Goal: Task Accomplishment & Management: Manage account settings

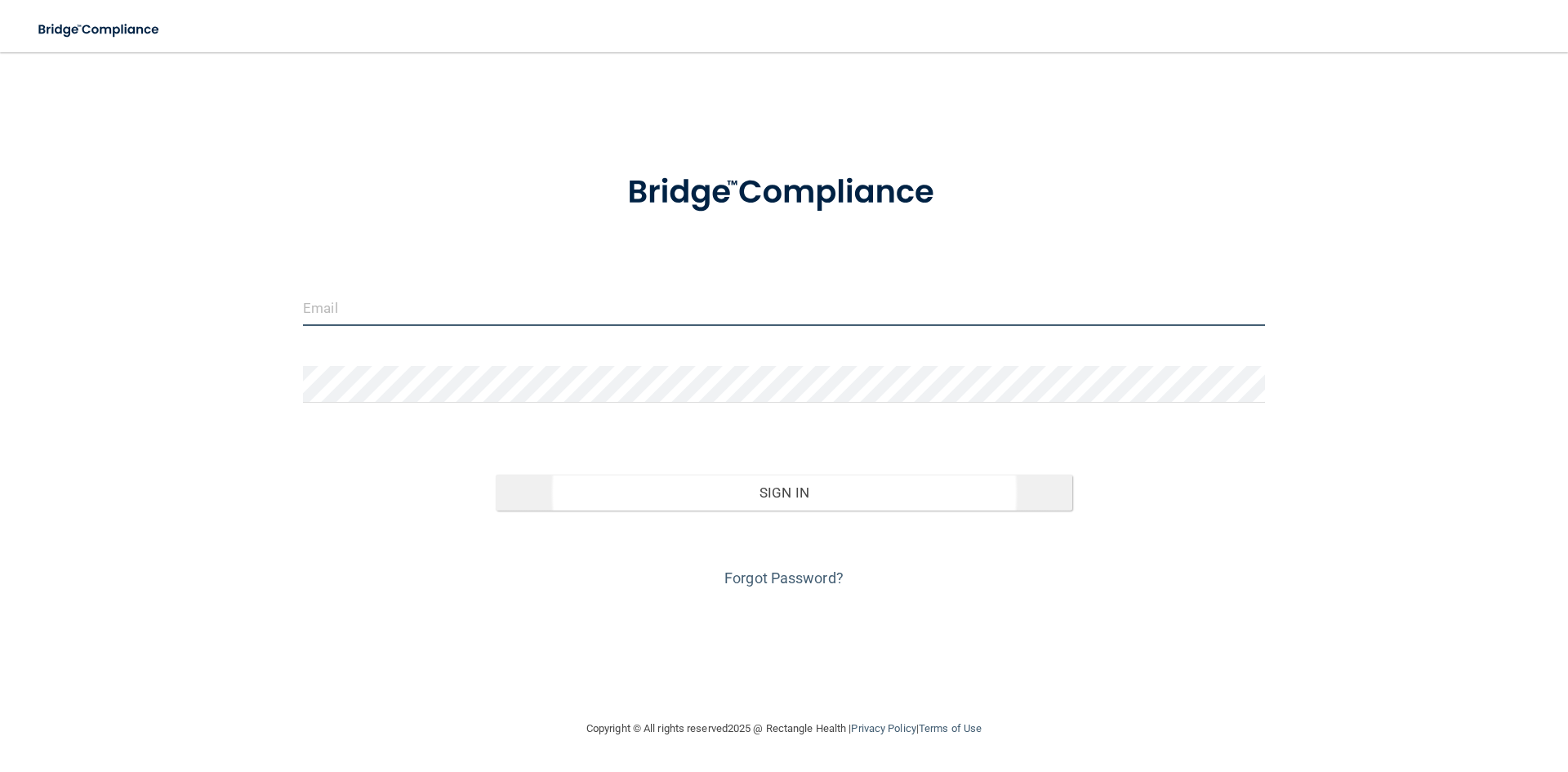
type input "[EMAIL_ADDRESS][DOMAIN_NAME]"
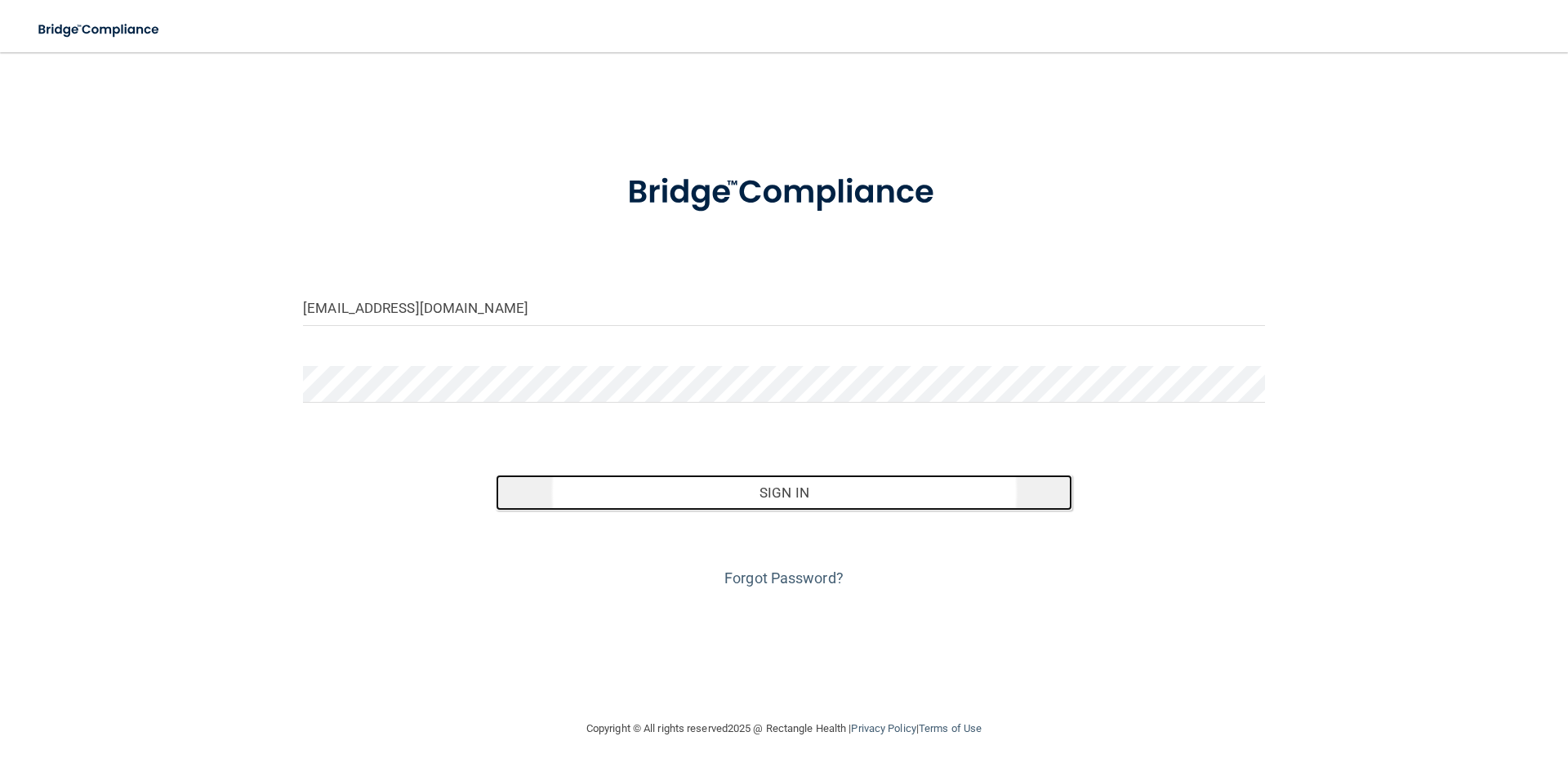
click at [827, 488] on button "Sign In" at bounding box center [785, 492] width 578 height 36
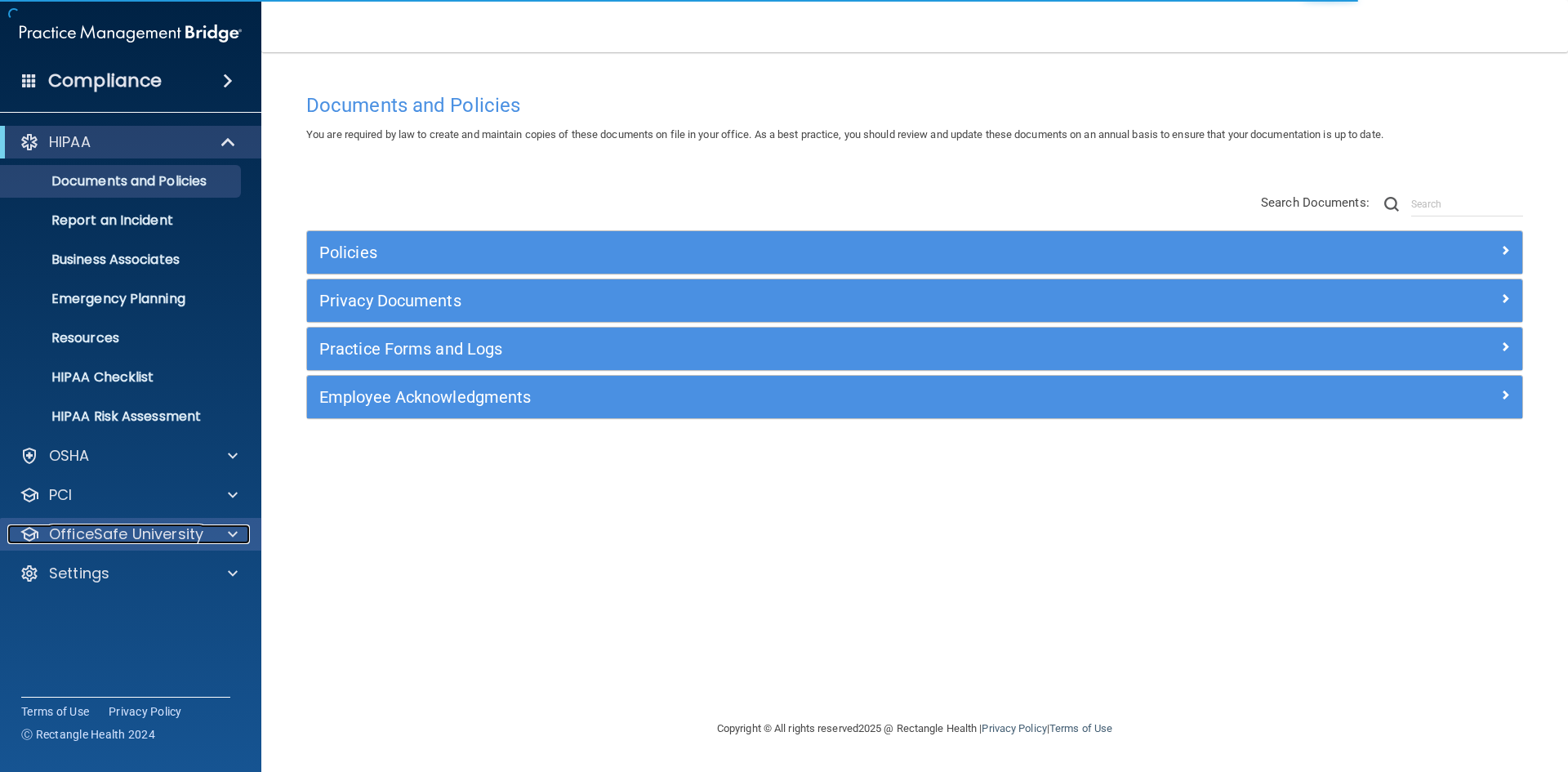
click at [66, 539] on p "OfficeSafe University" at bounding box center [126, 534] width 155 height 19
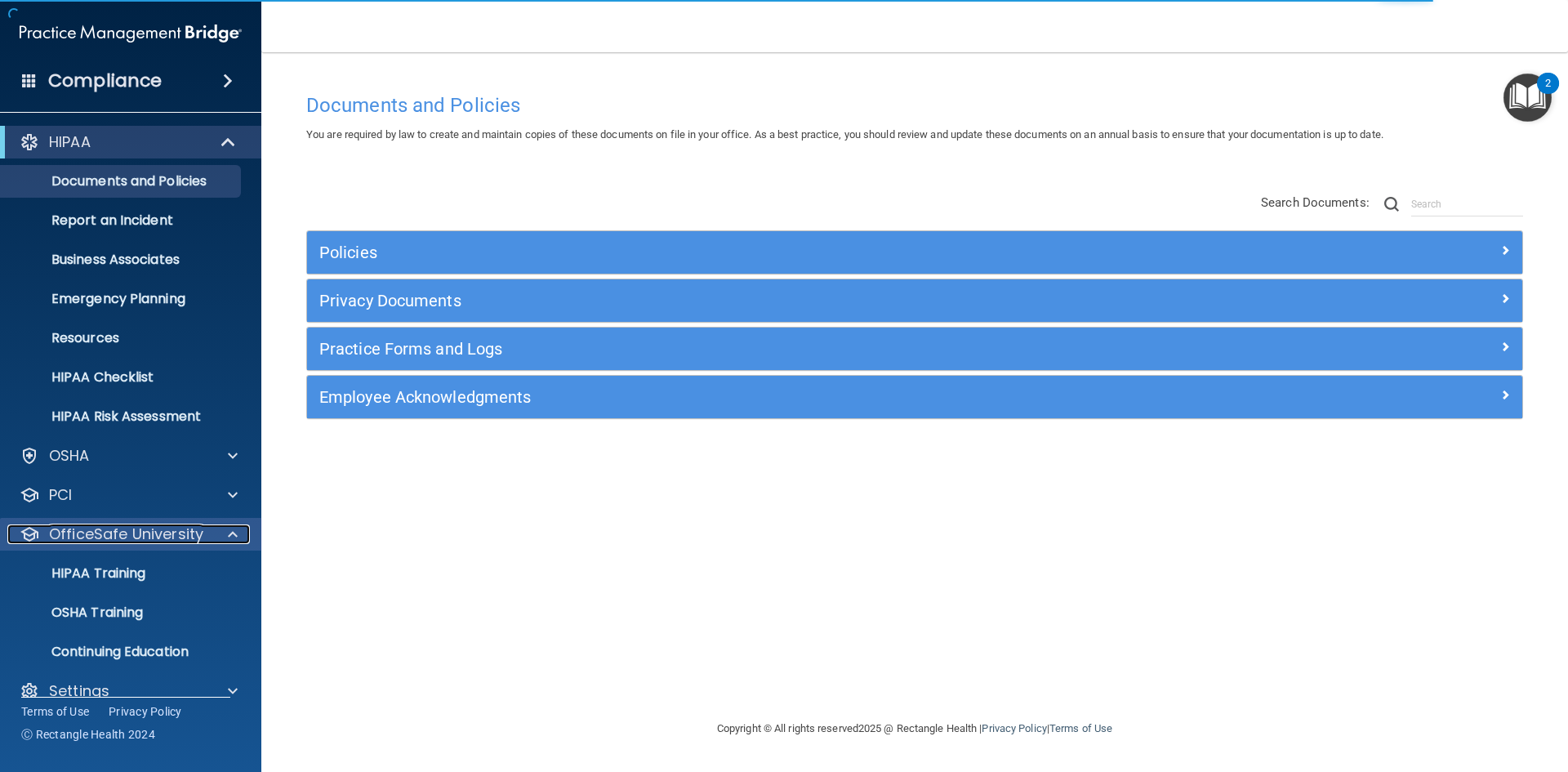
click at [66, 539] on p "OfficeSafe University" at bounding box center [126, 534] width 155 height 19
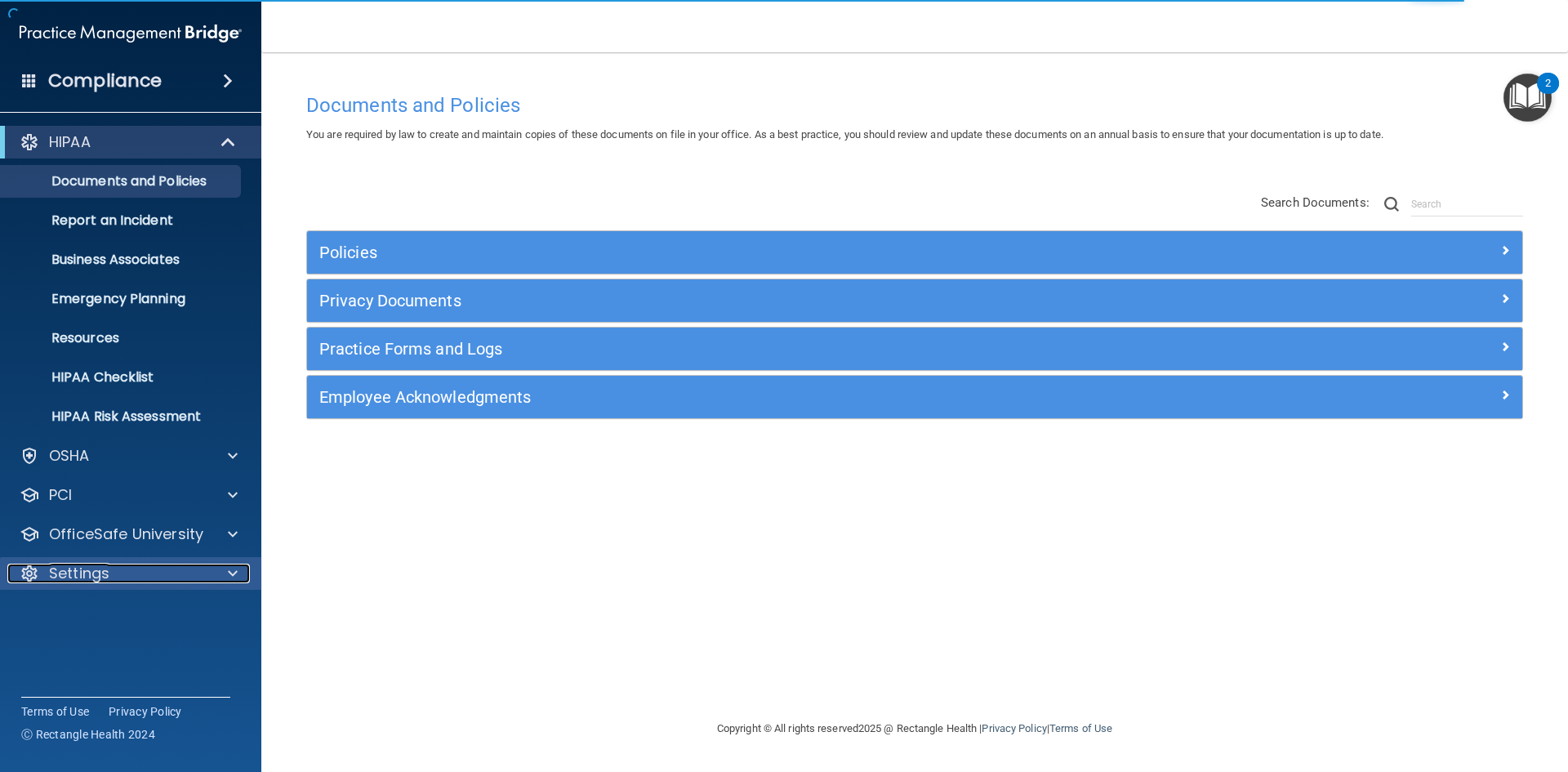
click at [90, 568] on p "Settings" at bounding box center [79, 573] width 61 height 19
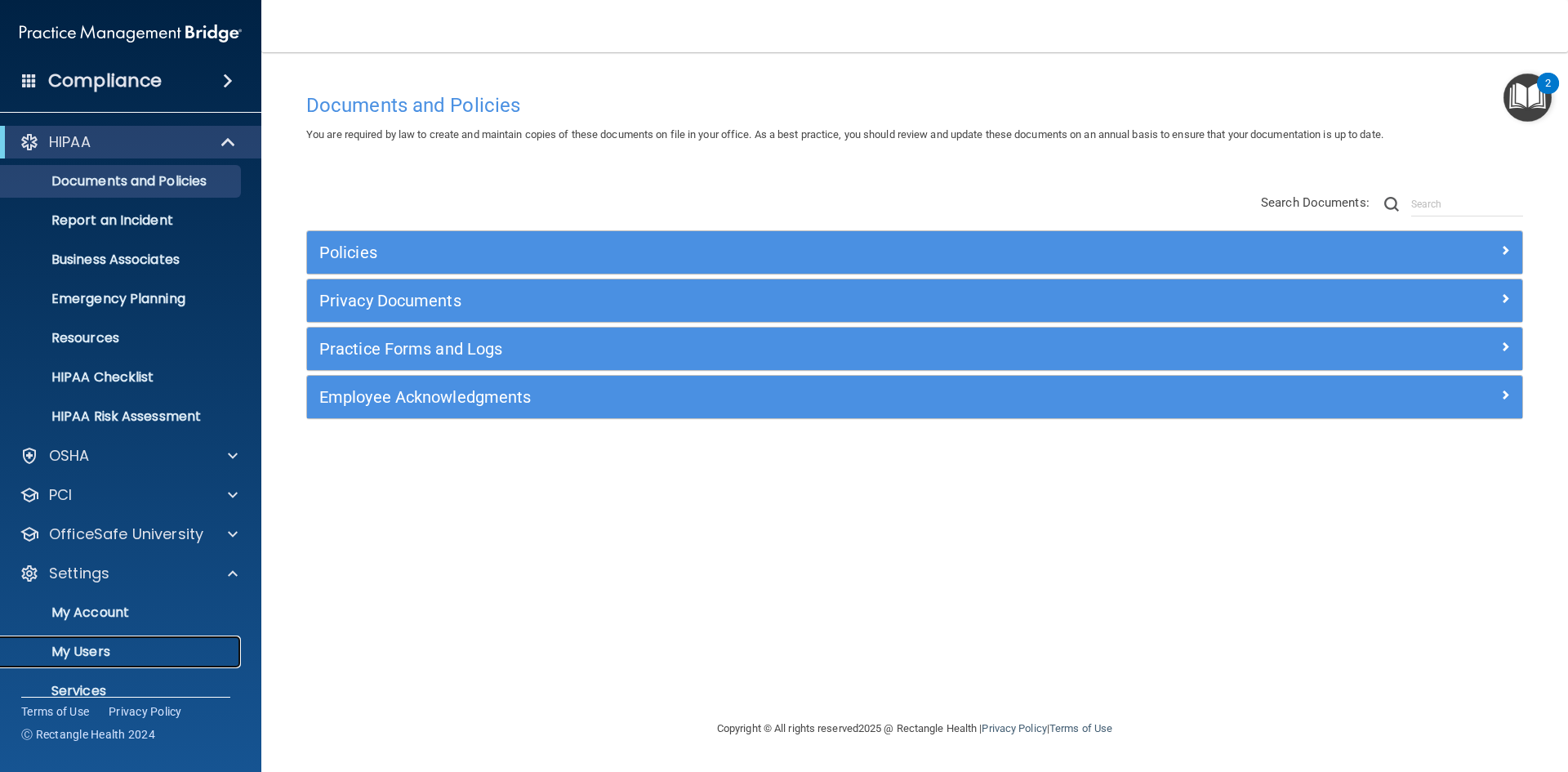
click at [86, 639] on link "My Users" at bounding box center [112, 651] width 258 height 33
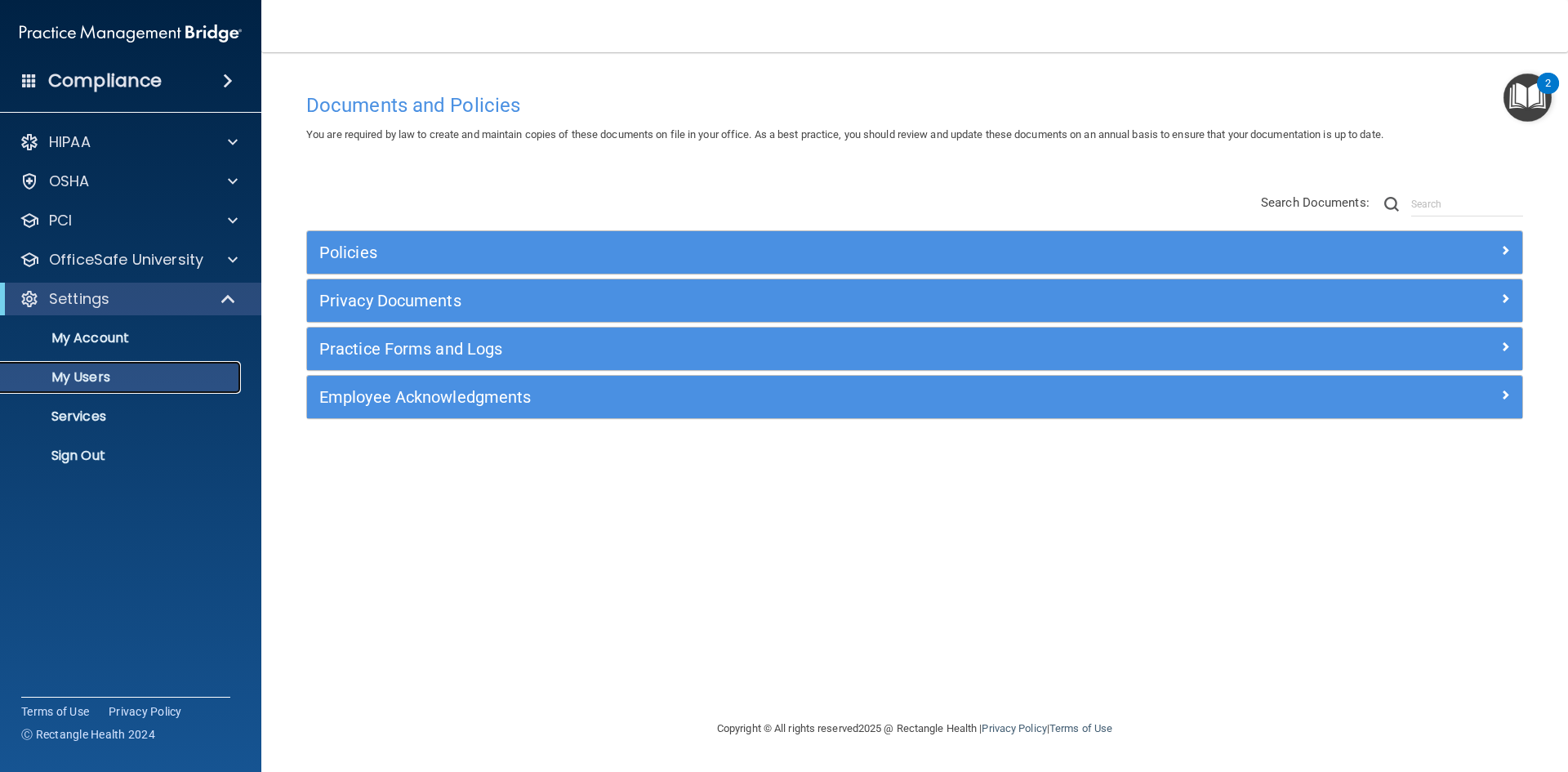
click at [97, 374] on p "My Users" at bounding box center [122, 377] width 223 height 16
select select "20"
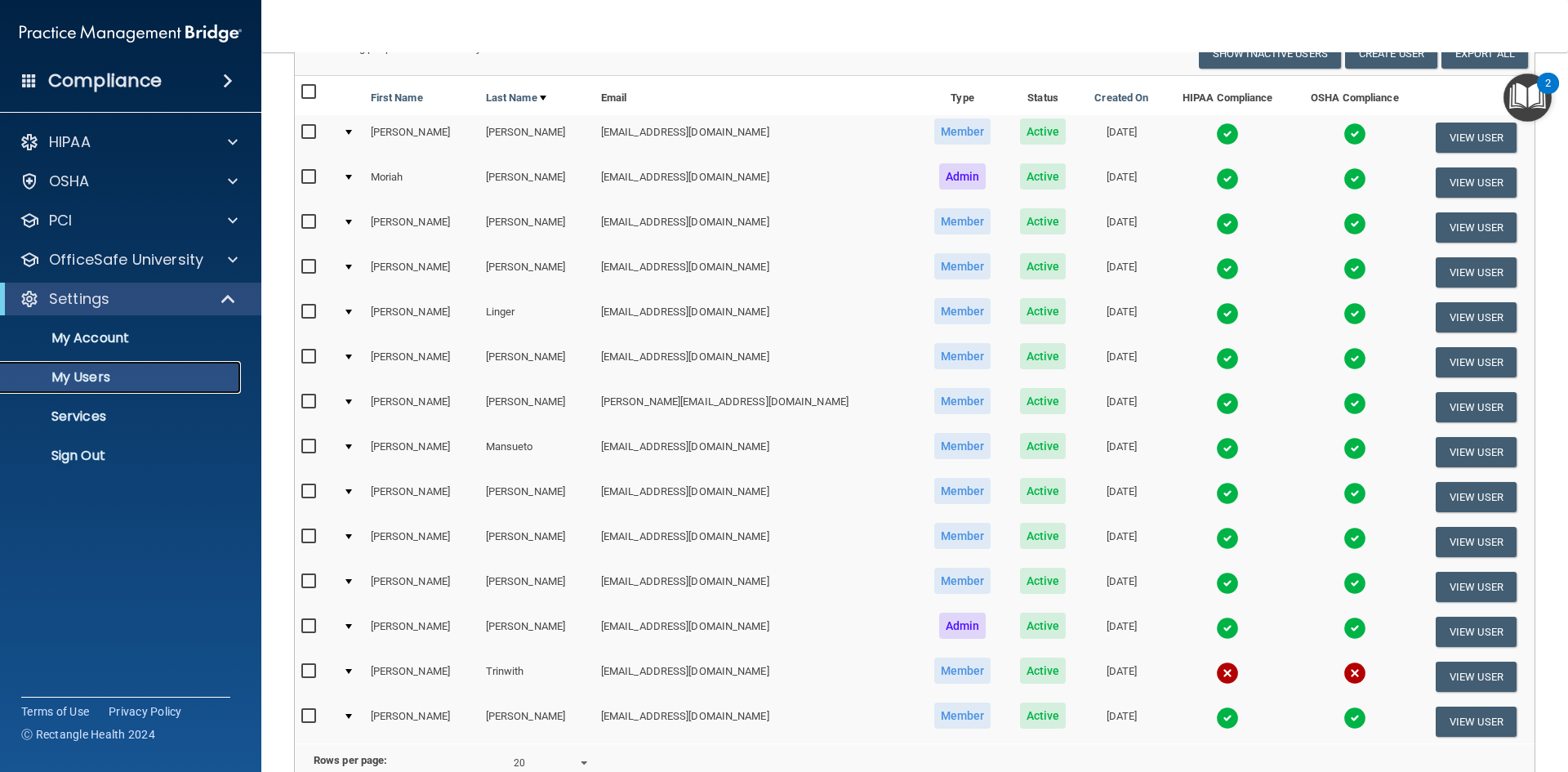
scroll to position [163, 0]
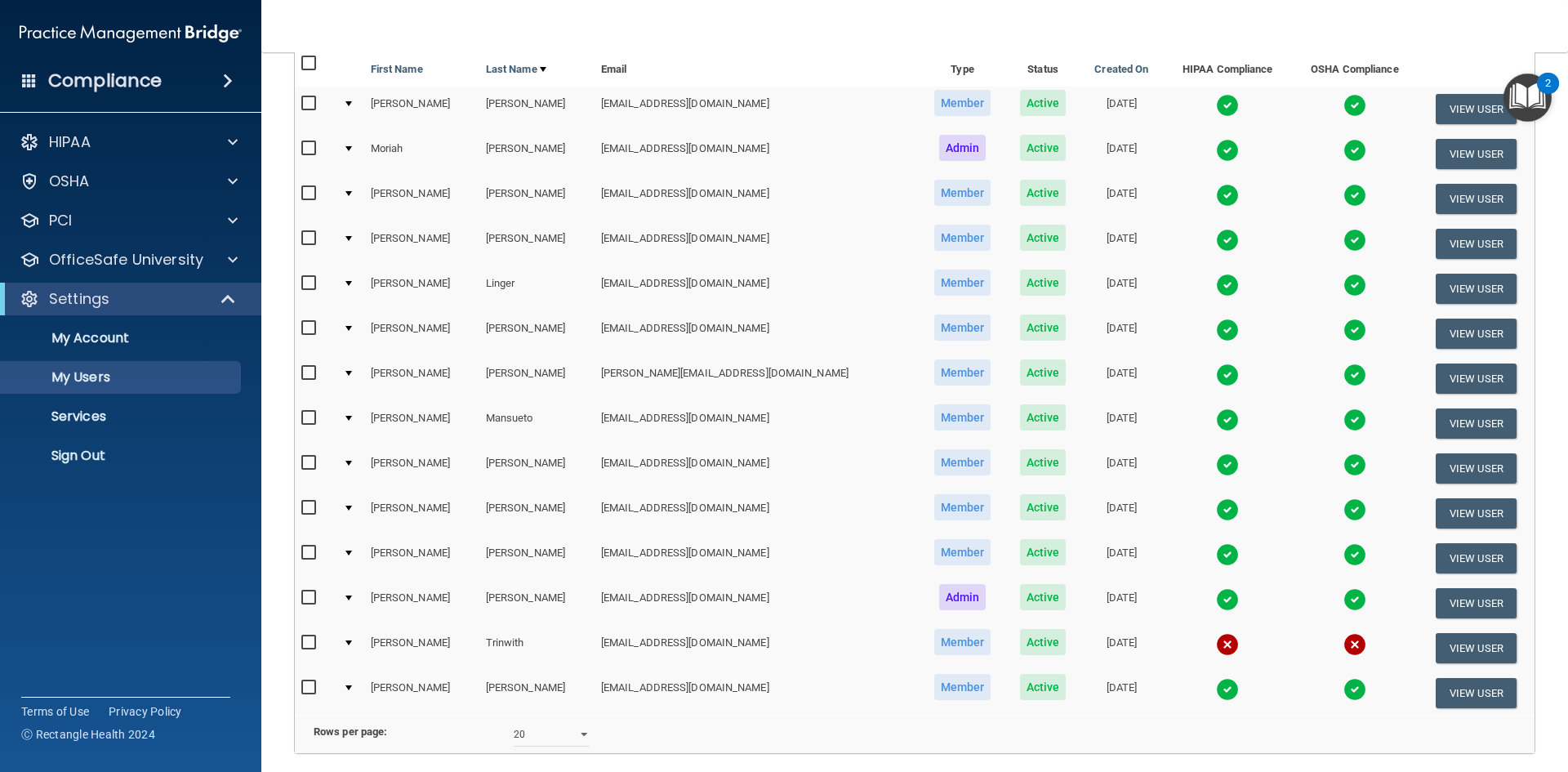
click at [352, 645] on div at bounding box center [349, 643] width 7 height 5
click at [1436, 647] on button "View User" at bounding box center [1477, 648] width 81 height 30
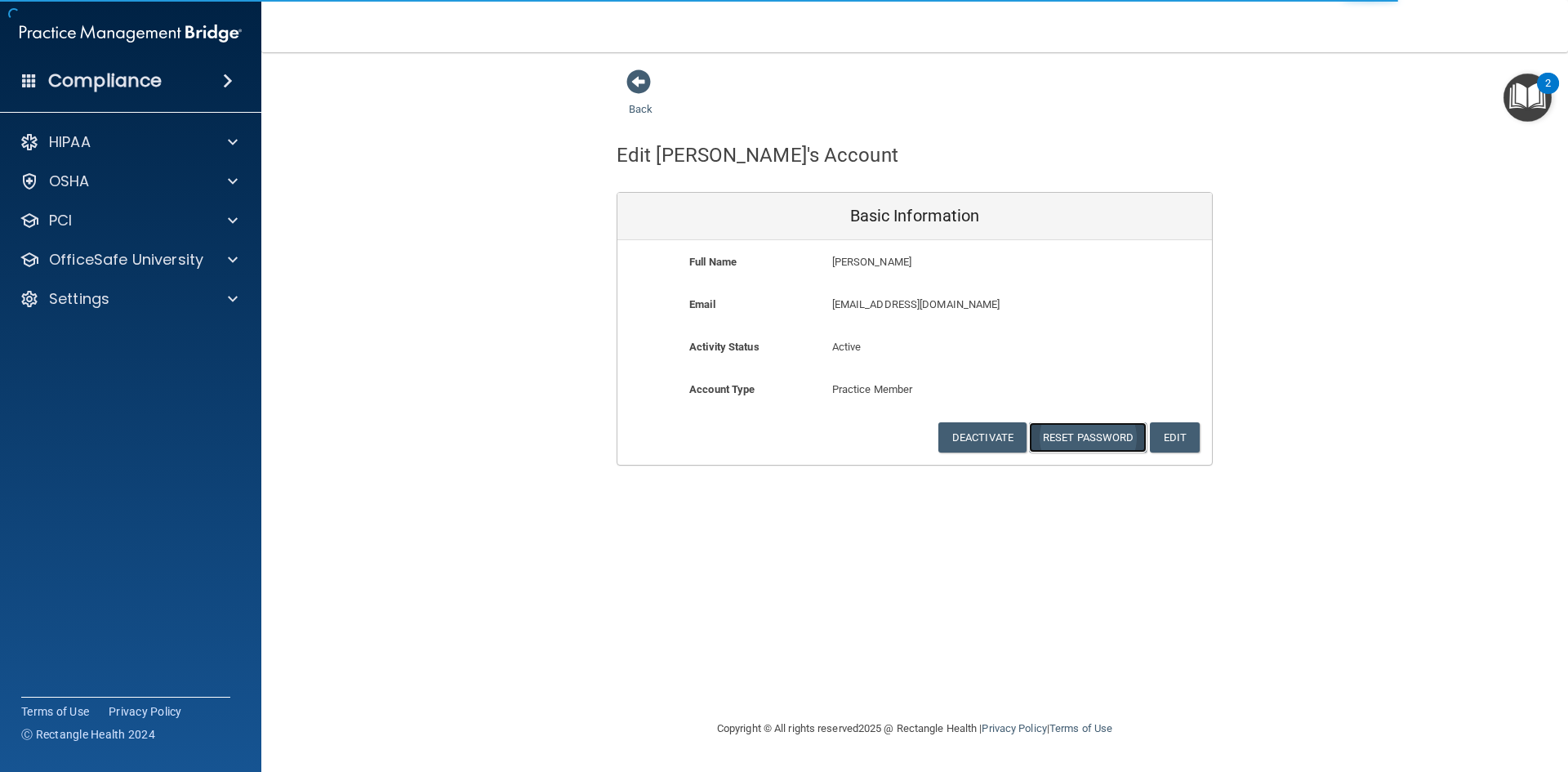
click at [1092, 438] on button "Reset Password" at bounding box center [1087, 438] width 117 height 30
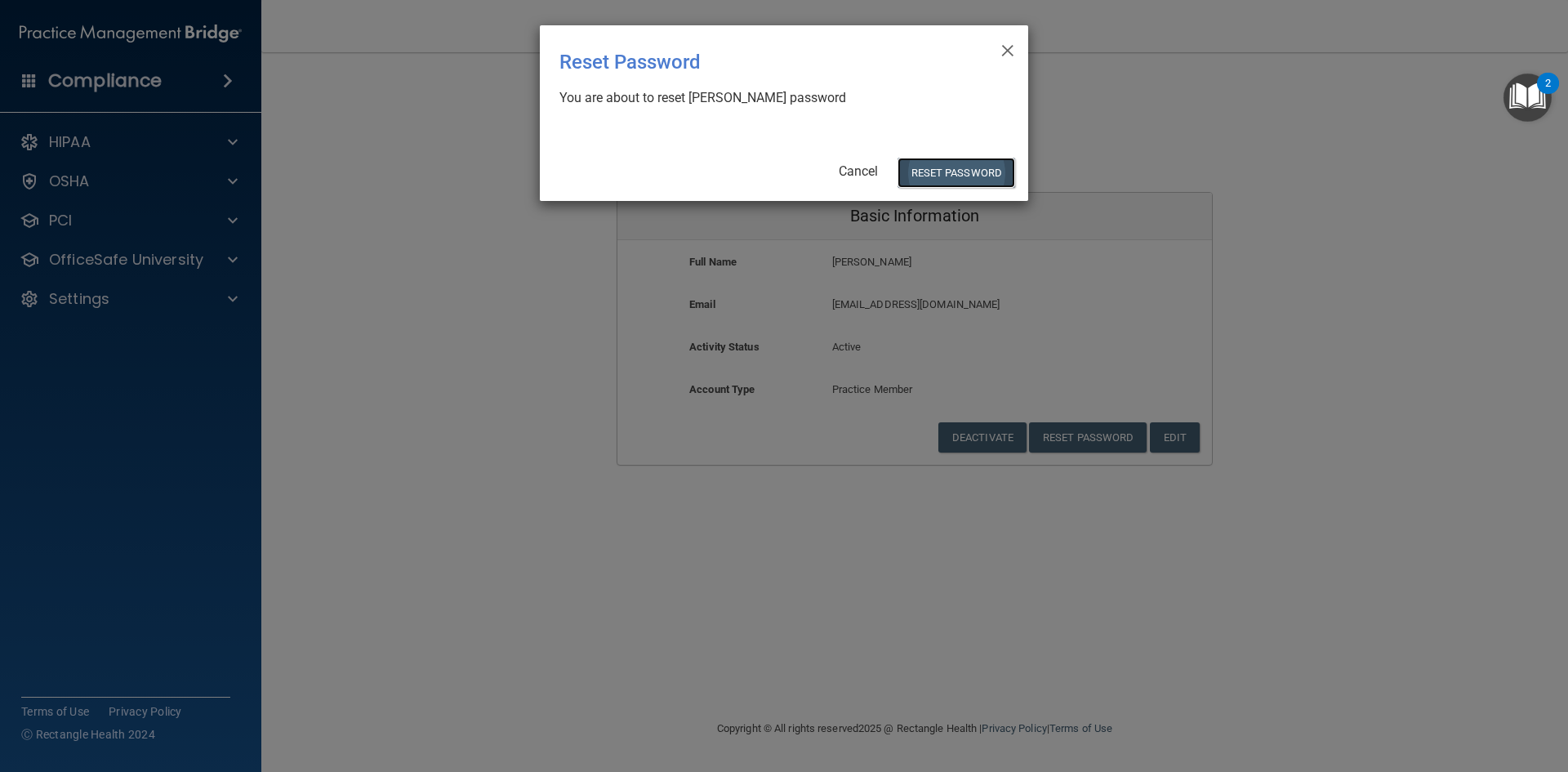
click at [949, 171] on button "Reset Password" at bounding box center [956, 173] width 117 height 30
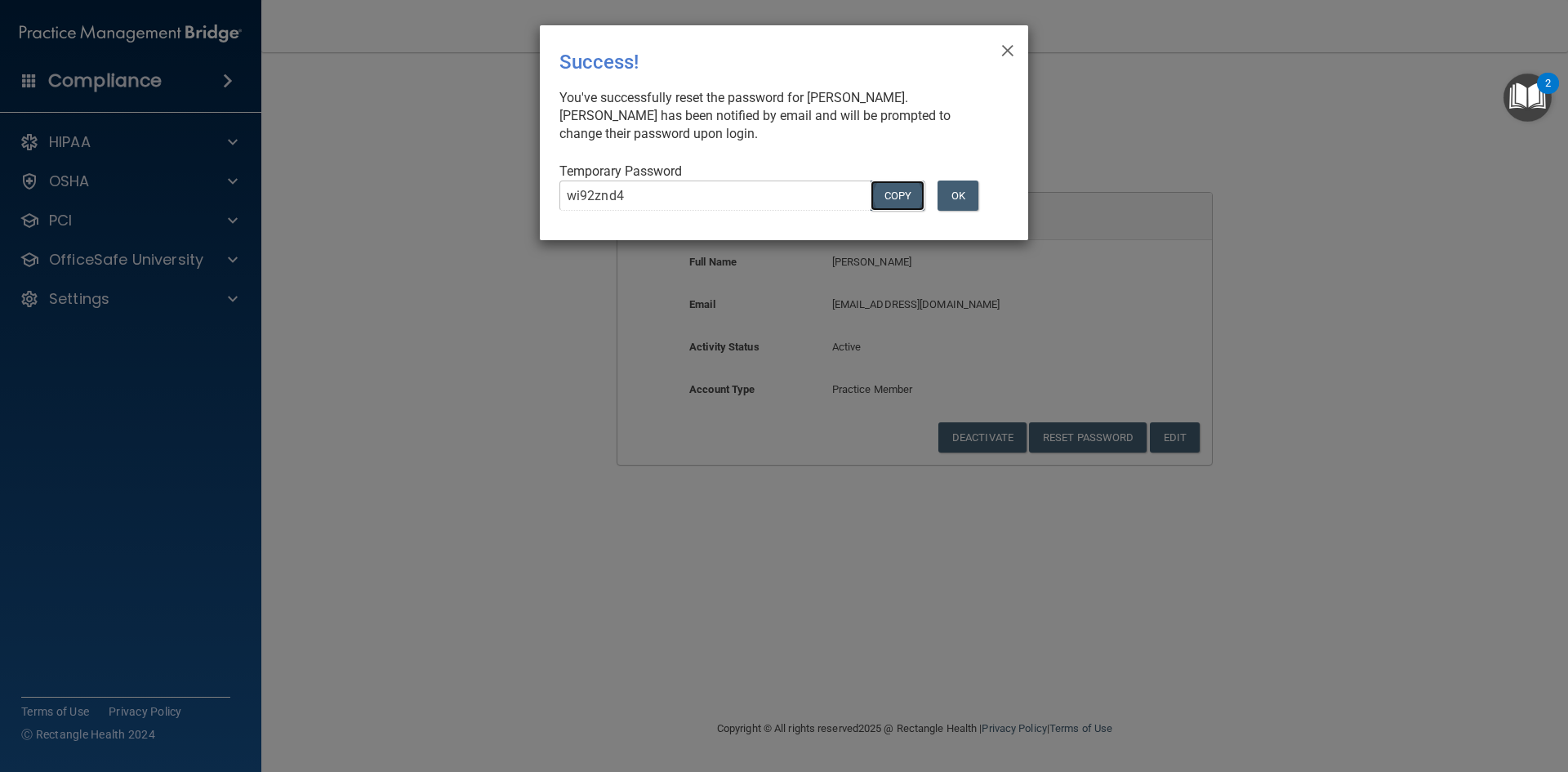
click at [895, 188] on button "COPY" at bounding box center [898, 196] width 54 height 30
click at [958, 199] on button "OK" at bounding box center [958, 196] width 41 height 30
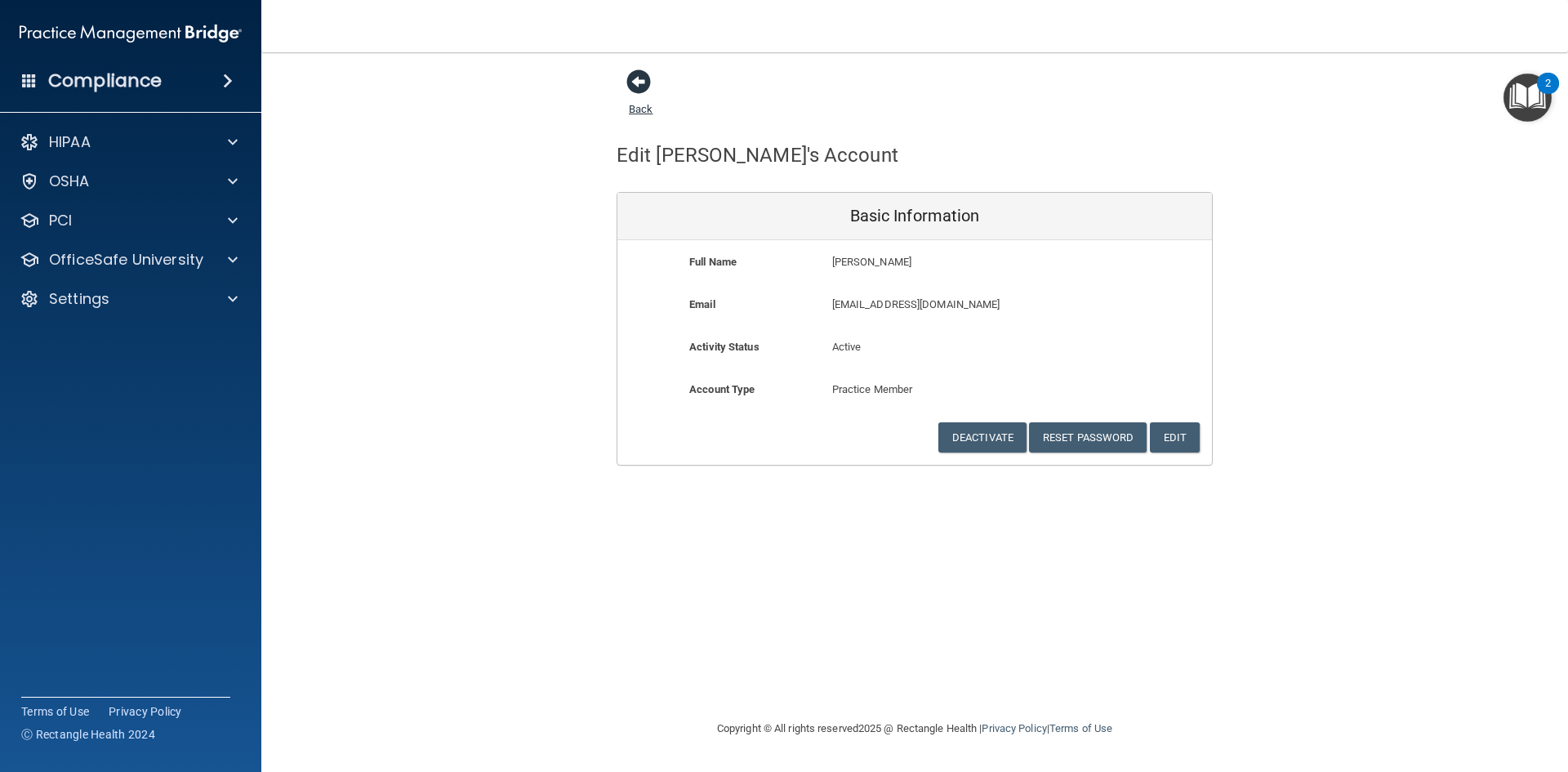
click at [638, 83] on span at bounding box center [639, 81] width 24 height 24
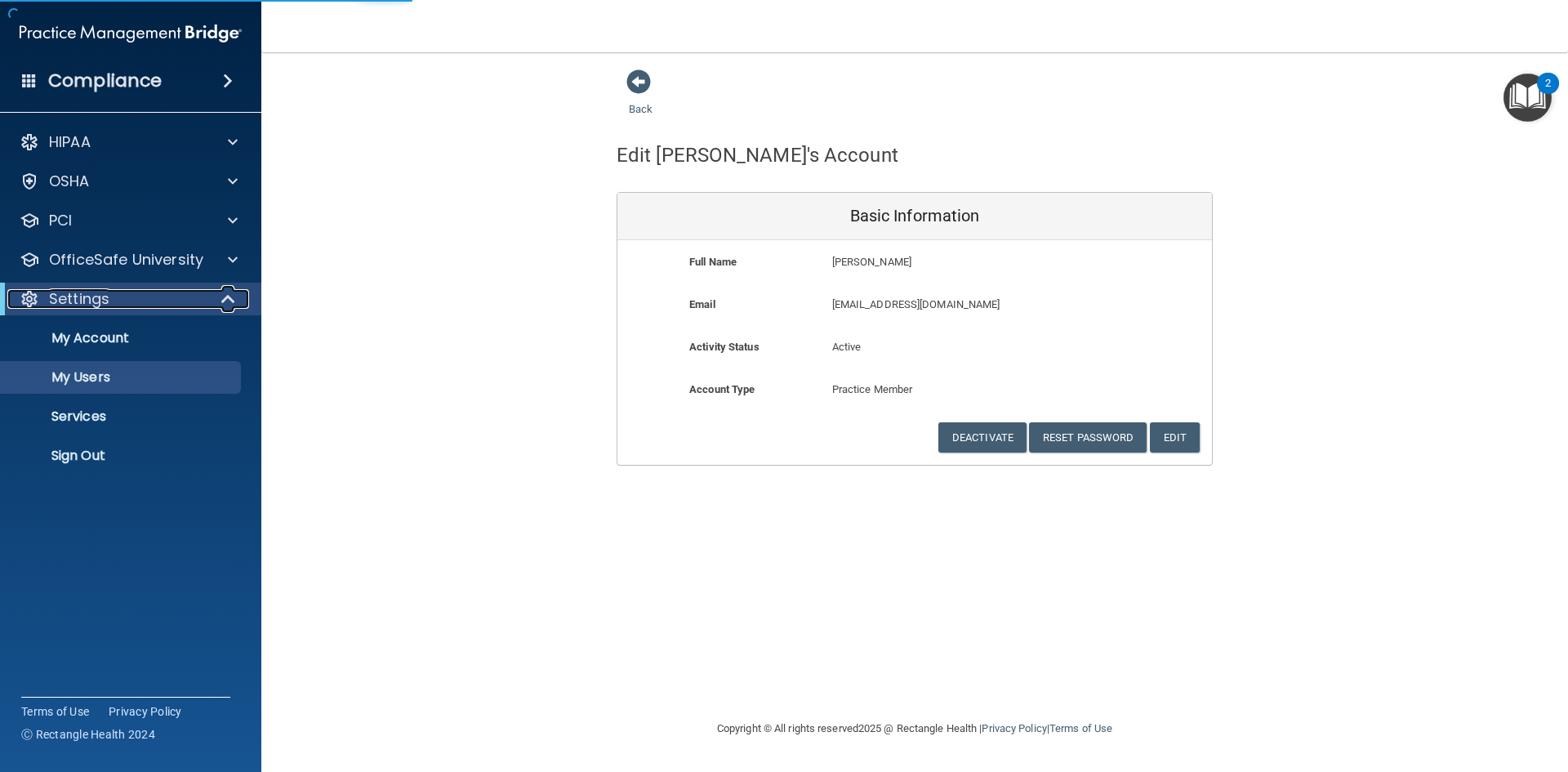
click at [174, 293] on div "Settings" at bounding box center [108, 298] width 202 height 19
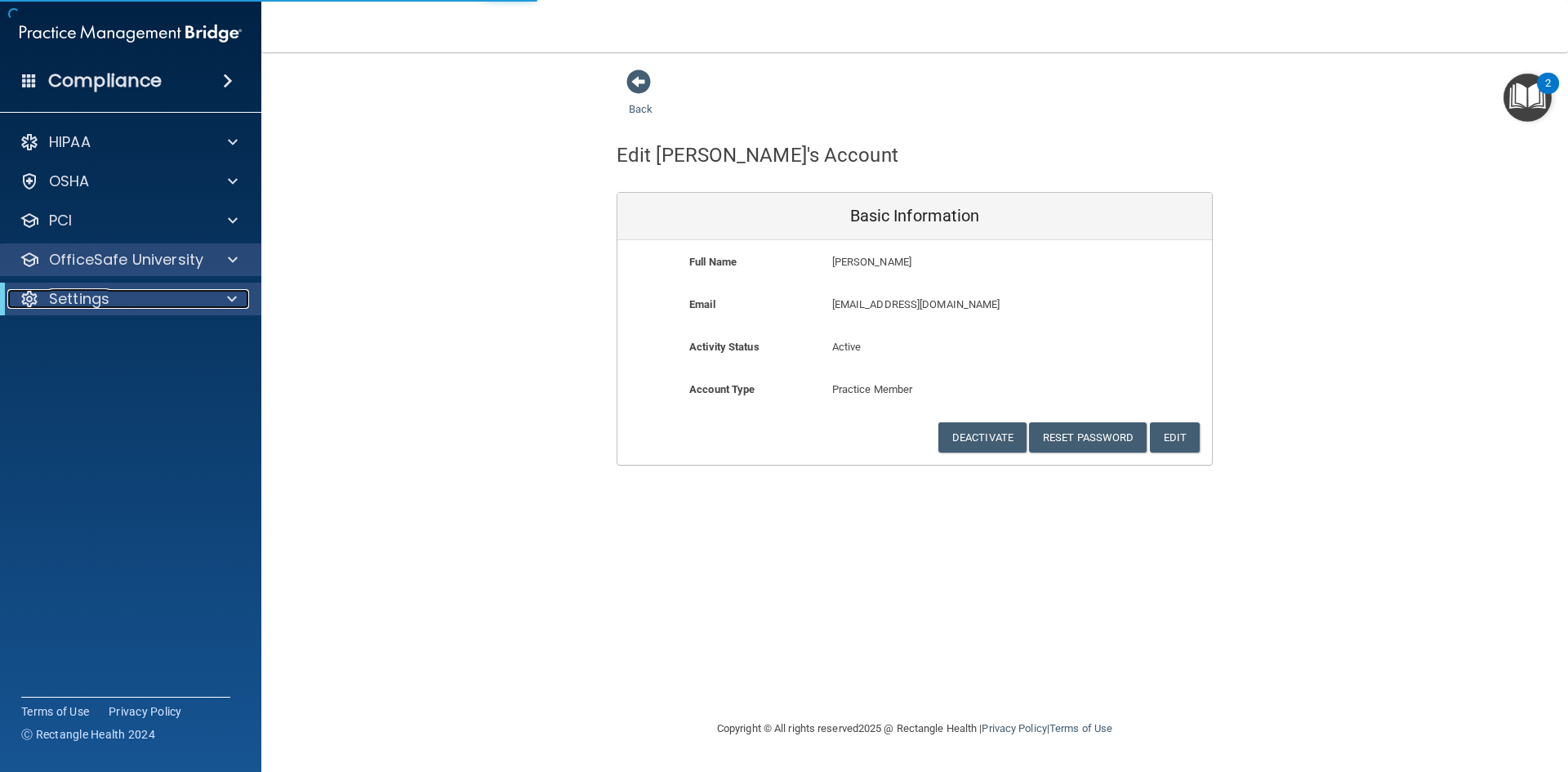
select select "20"
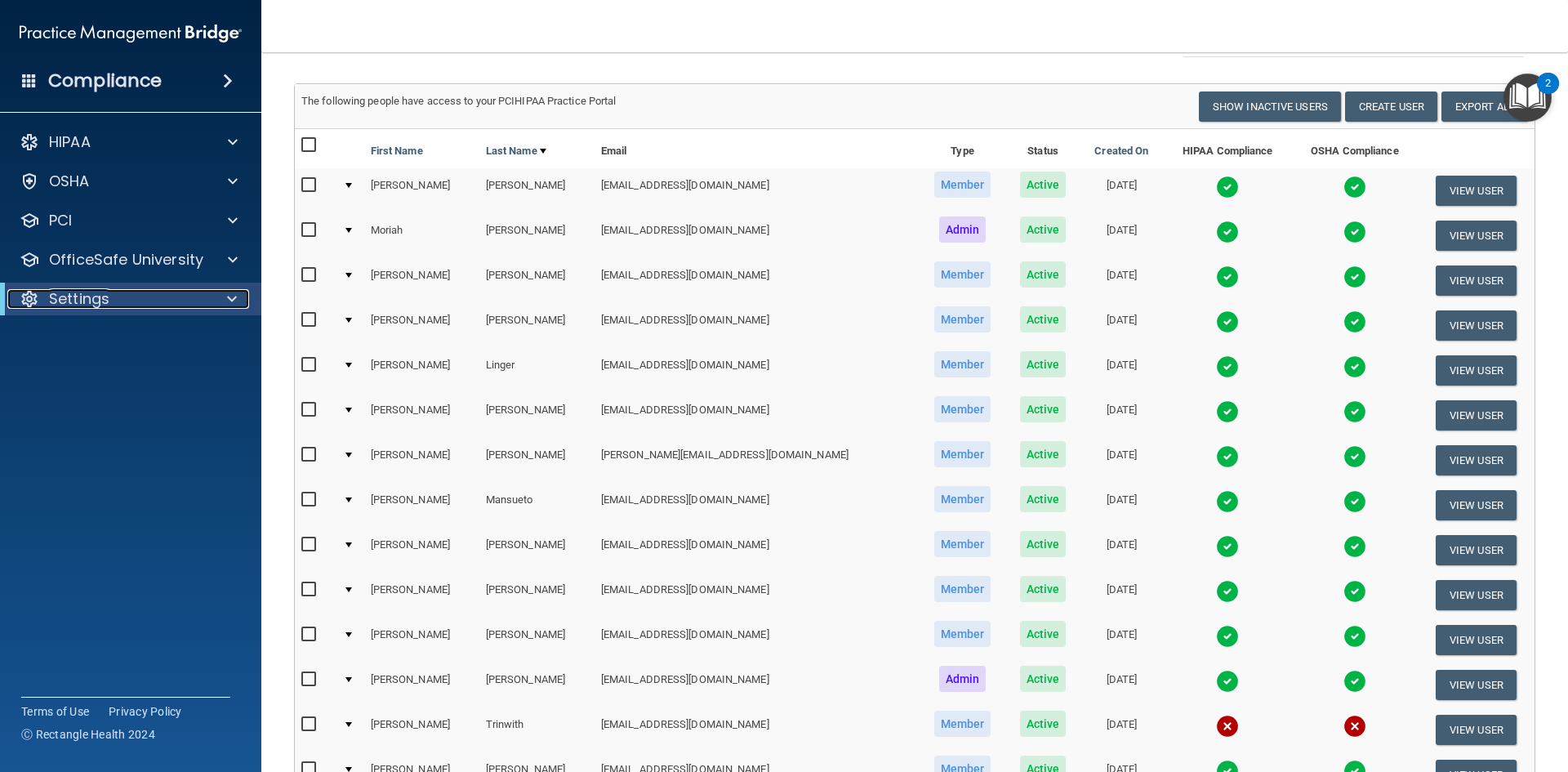
scroll to position [245, 0]
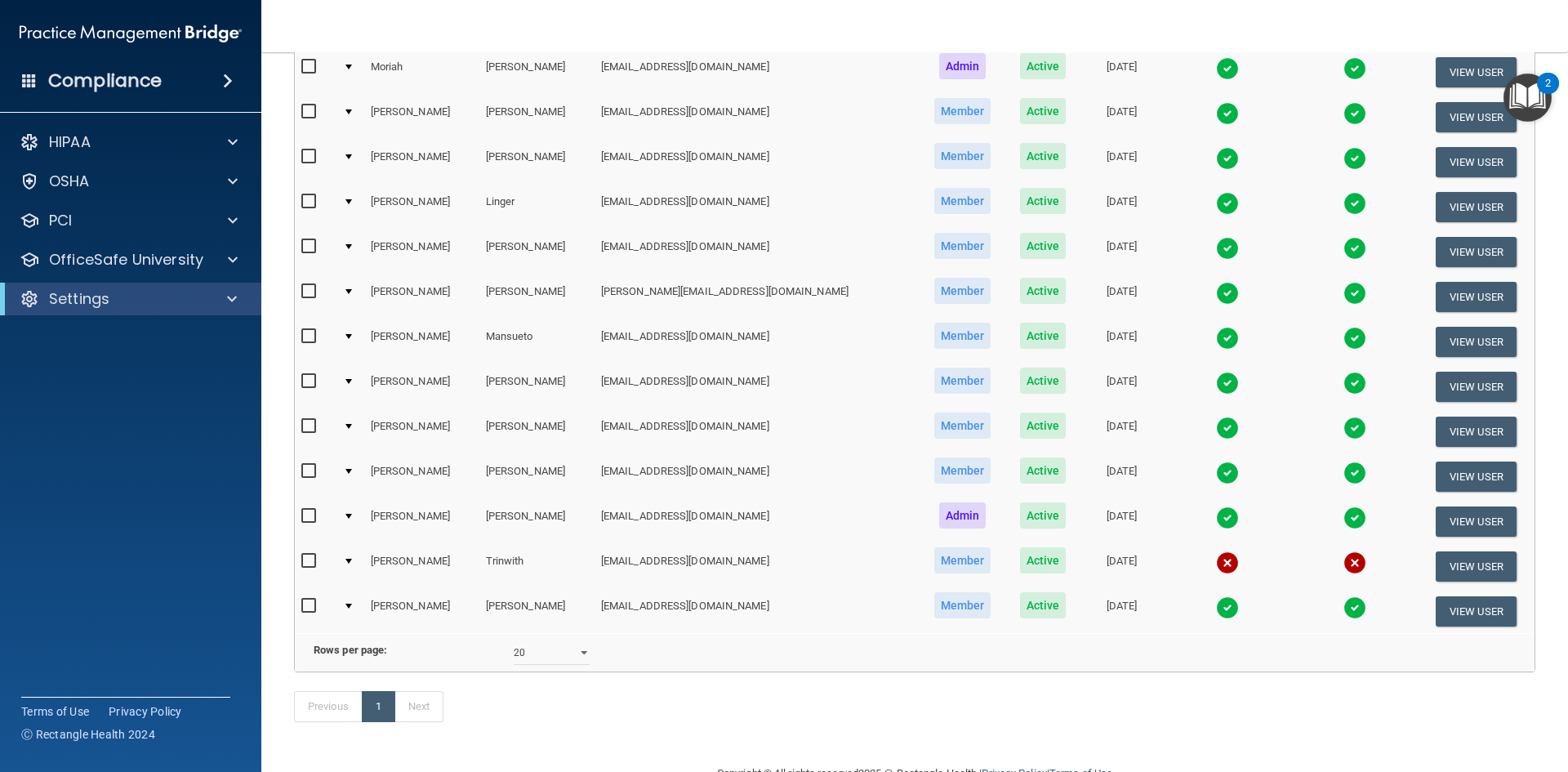
click at [420, 562] on td "[PERSON_NAME]" at bounding box center [422, 566] width 115 height 45
click at [395, 562] on td "[PERSON_NAME]" at bounding box center [422, 566] width 115 height 45
click at [1217, 563] on img at bounding box center [1228, 563] width 23 height 23
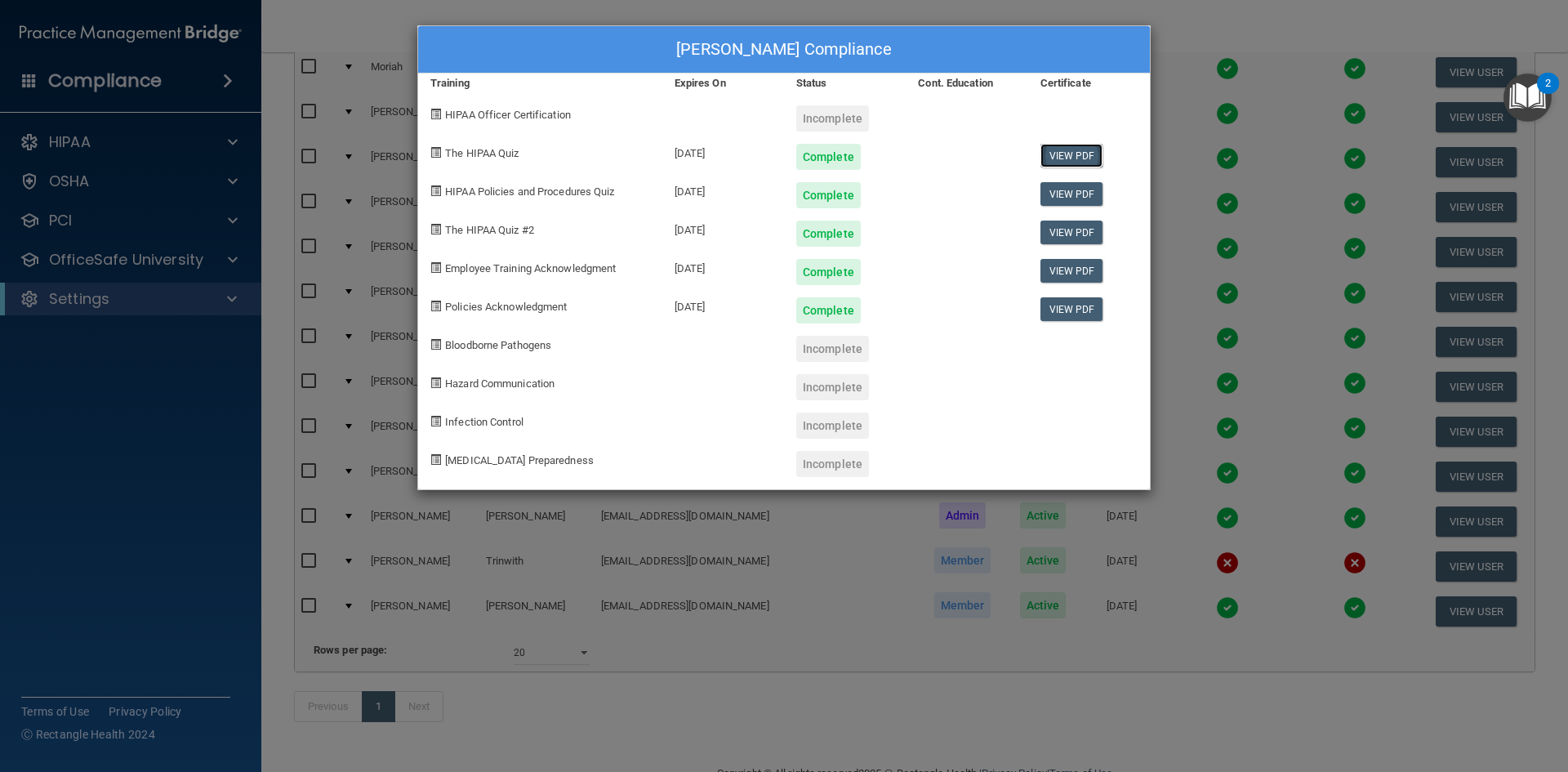
click at [1063, 148] on link "View PDF" at bounding box center [1072, 155] width 63 height 24
click at [1068, 198] on link "View PDF" at bounding box center [1072, 194] width 63 height 24
click at [1066, 231] on link "View PDF" at bounding box center [1072, 232] width 63 height 24
click at [1066, 269] on link "View PDF" at bounding box center [1072, 271] width 63 height 24
click at [1081, 300] on link "View PDF" at bounding box center [1072, 309] width 63 height 24
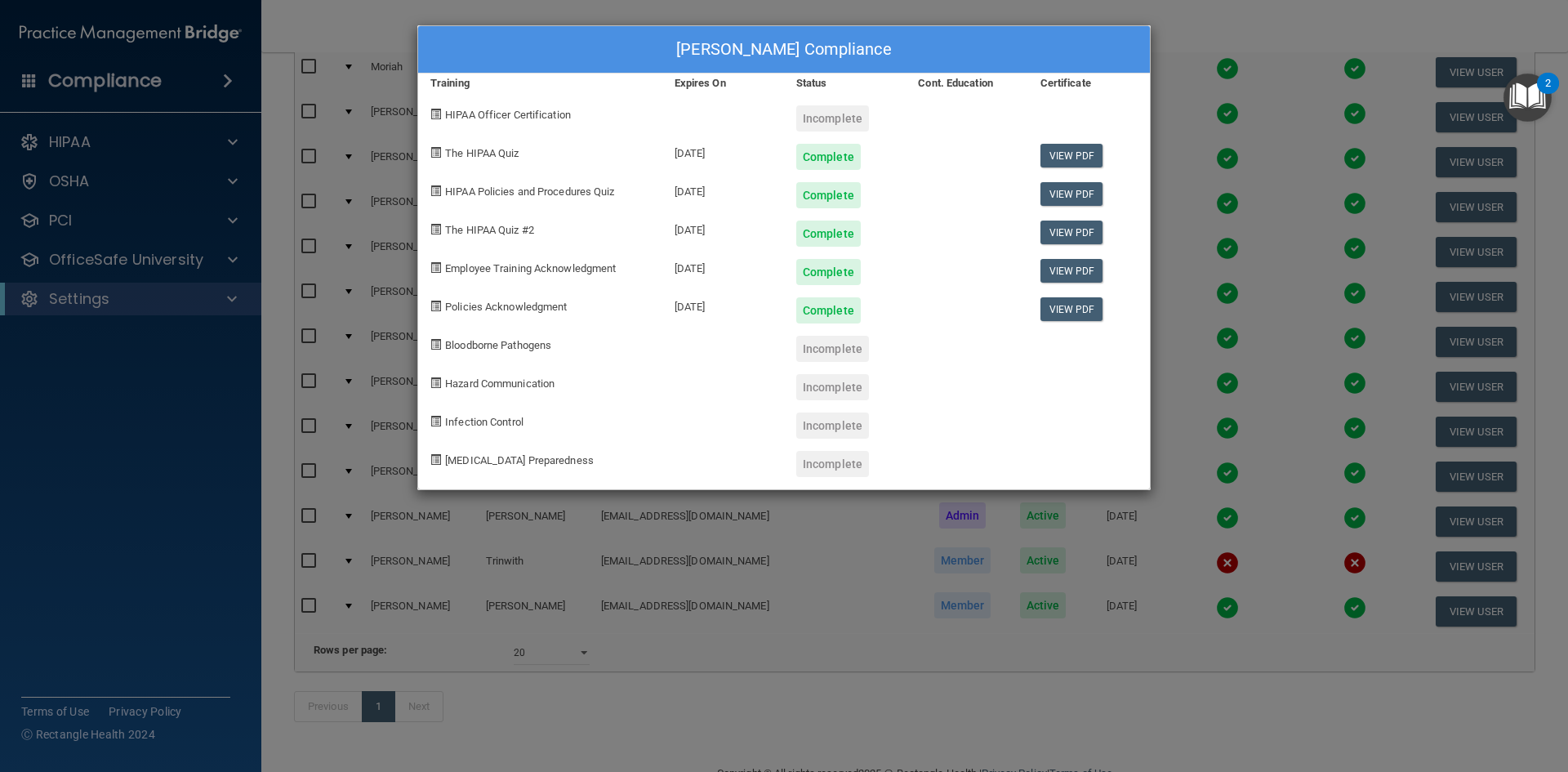
click at [1199, 66] on div "[PERSON_NAME] Compliance Training Expires On Status Cont. Education Certificate…" at bounding box center [784, 386] width 1568 height 772
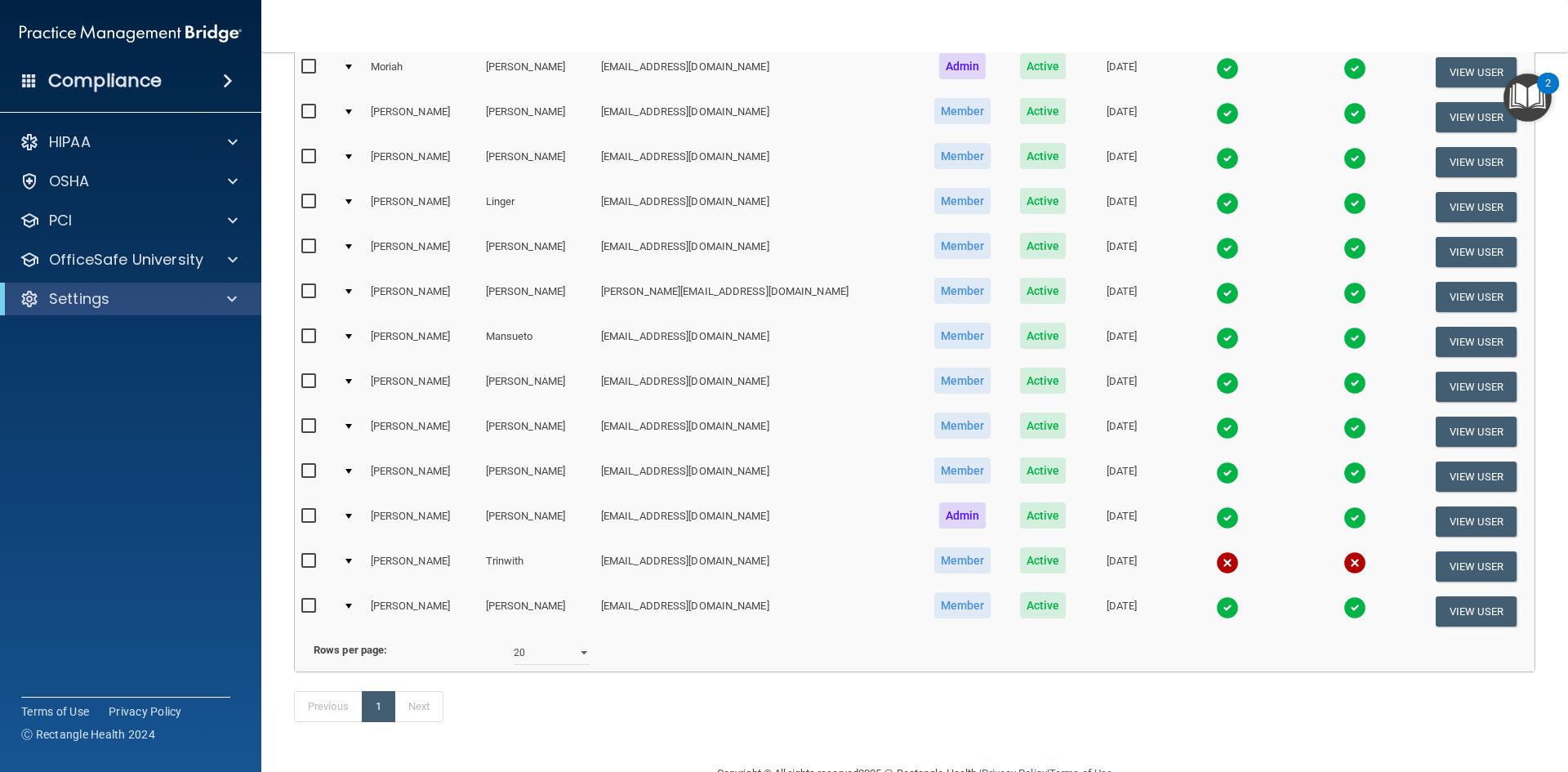
click at [1344, 563] on img at bounding box center [1355, 563] width 23 height 23
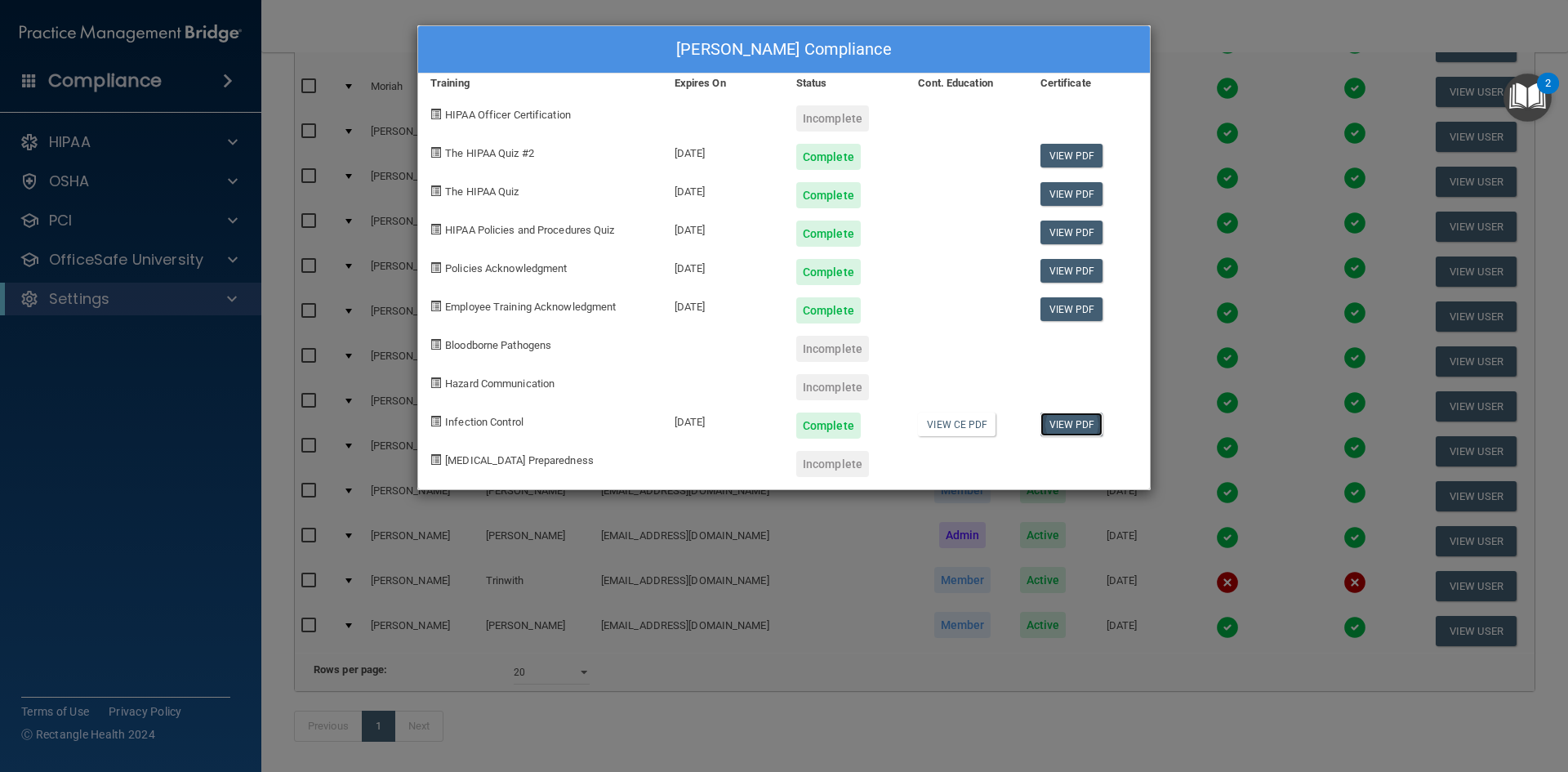
click at [1074, 423] on link "View PDF" at bounding box center [1072, 424] width 63 height 24
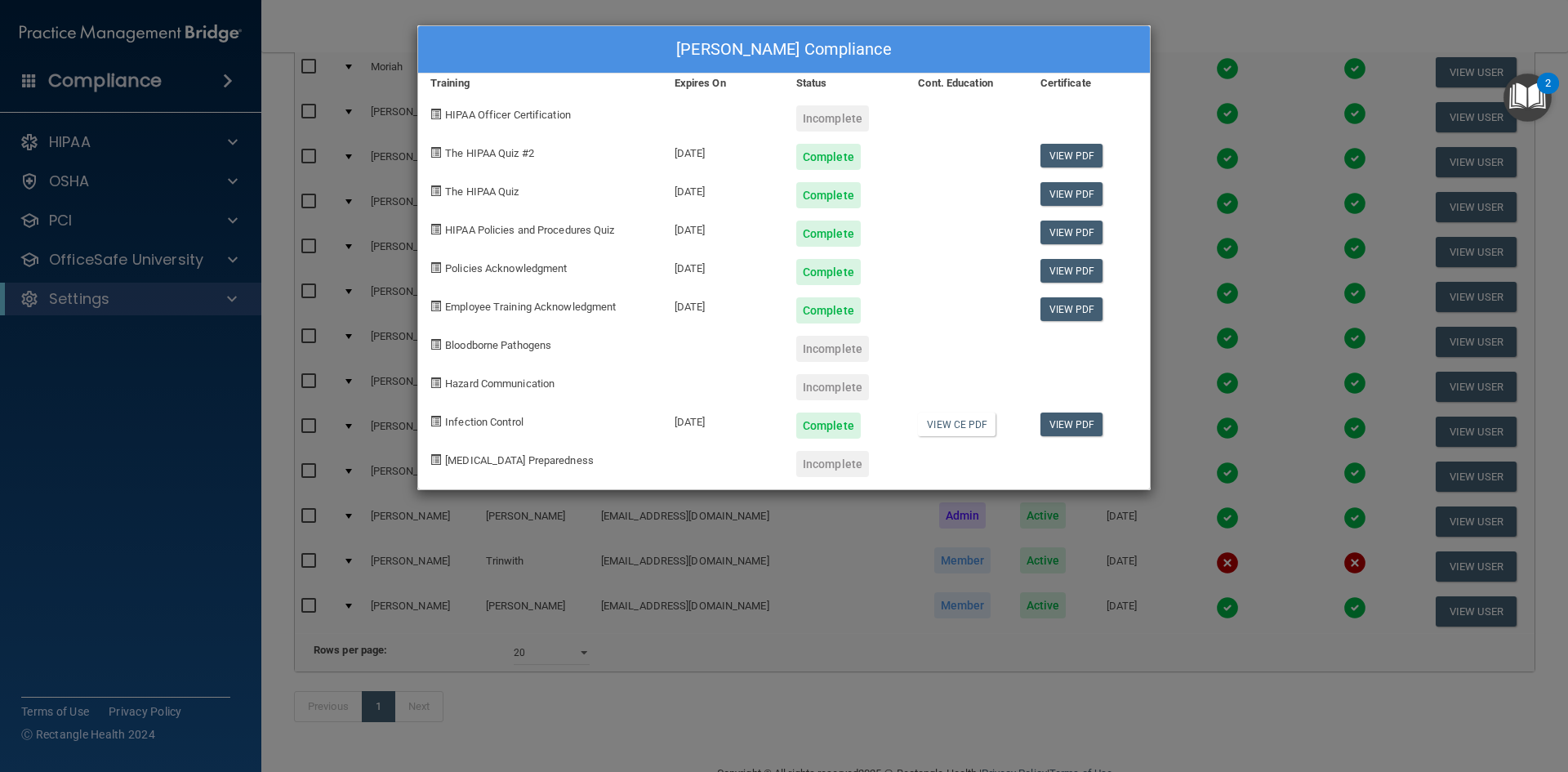
click at [1235, 189] on div "[PERSON_NAME] Compliance Training Expires On Status Cont. Education Certificate…" at bounding box center [784, 386] width 1568 height 772
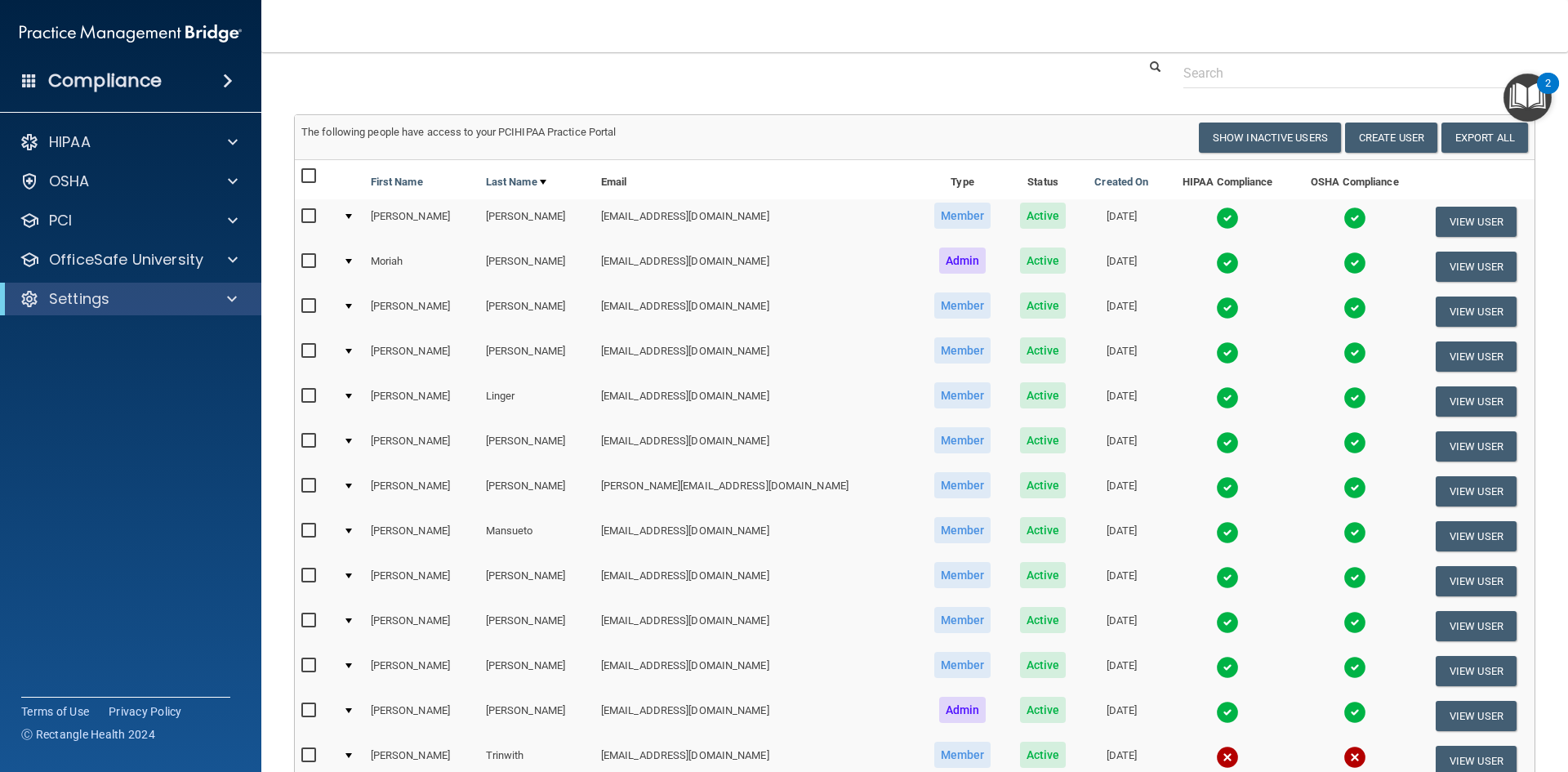
scroll to position [0, 0]
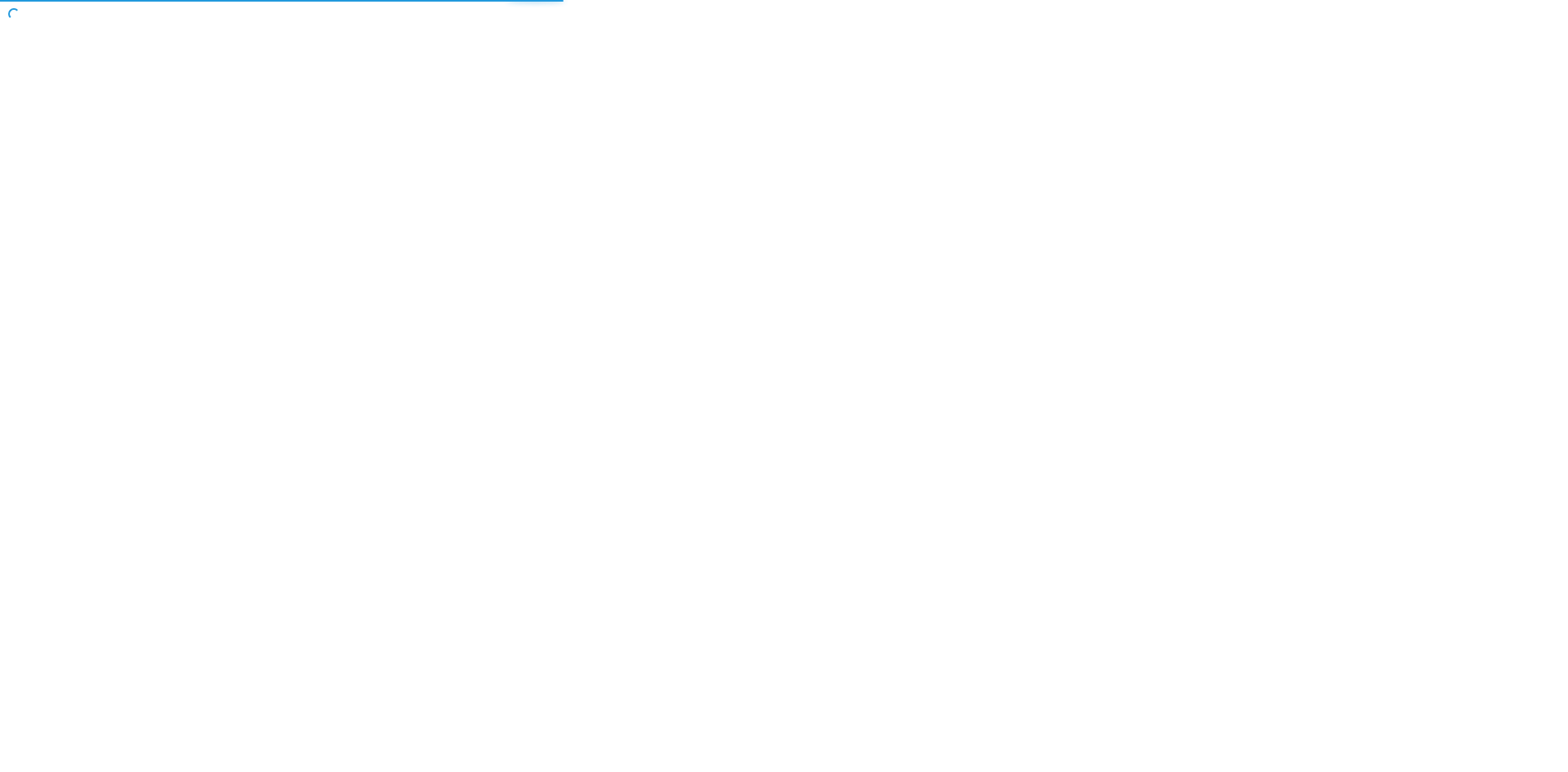
select select "20"
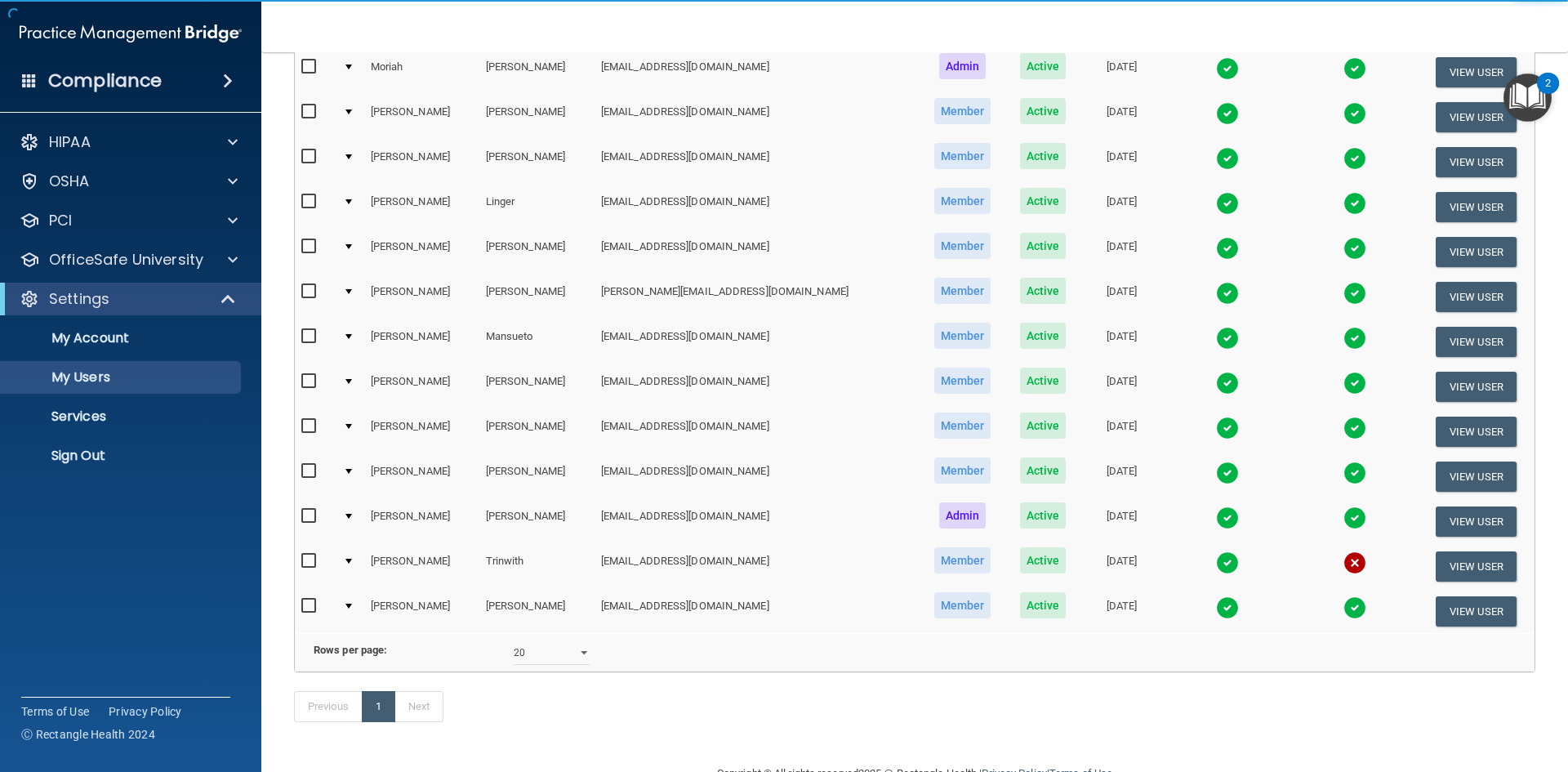
scroll to position [310, 0]
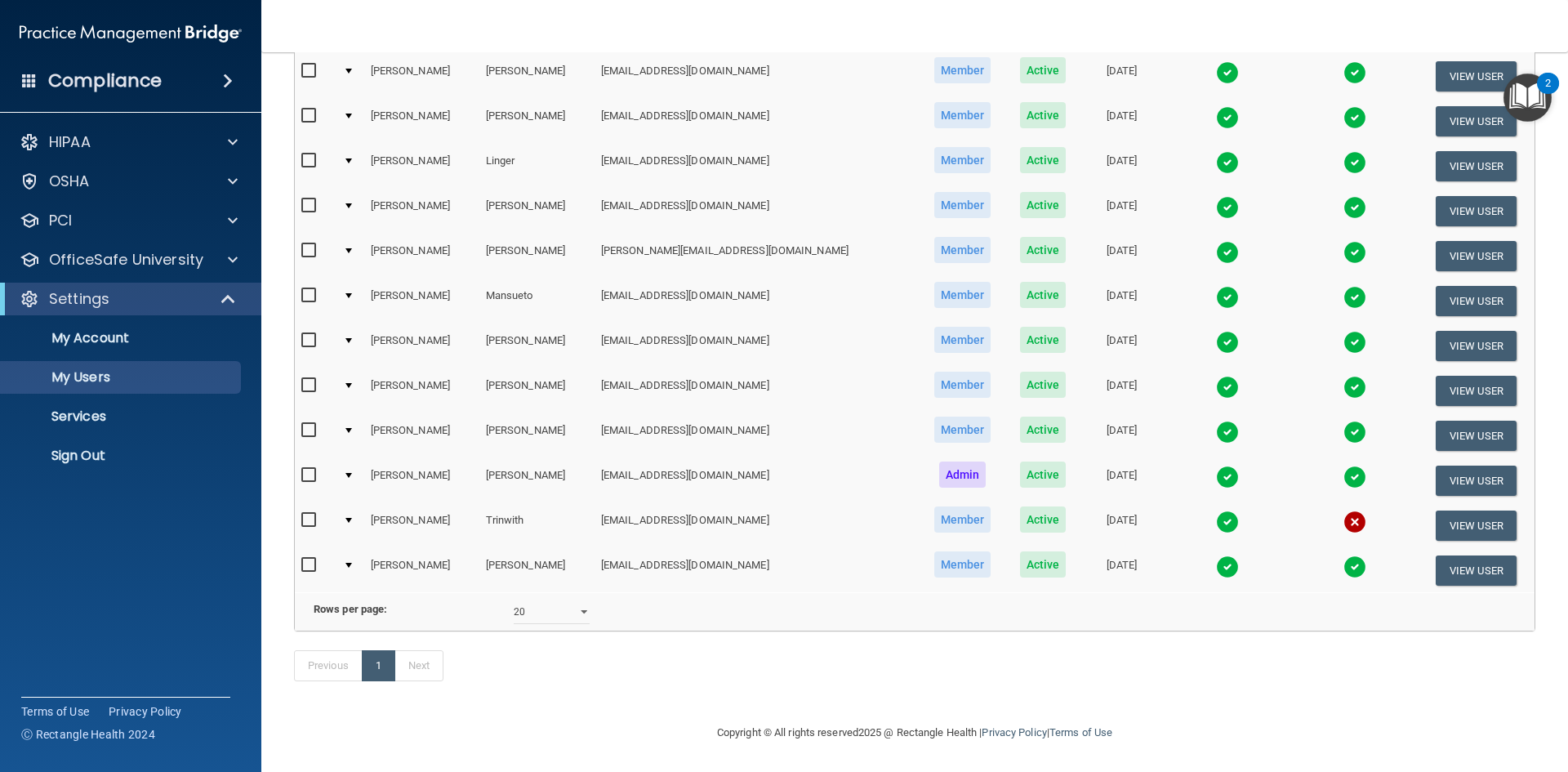
click at [1344, 510] on img at bounding box center [1355, 521] width 23 height 23
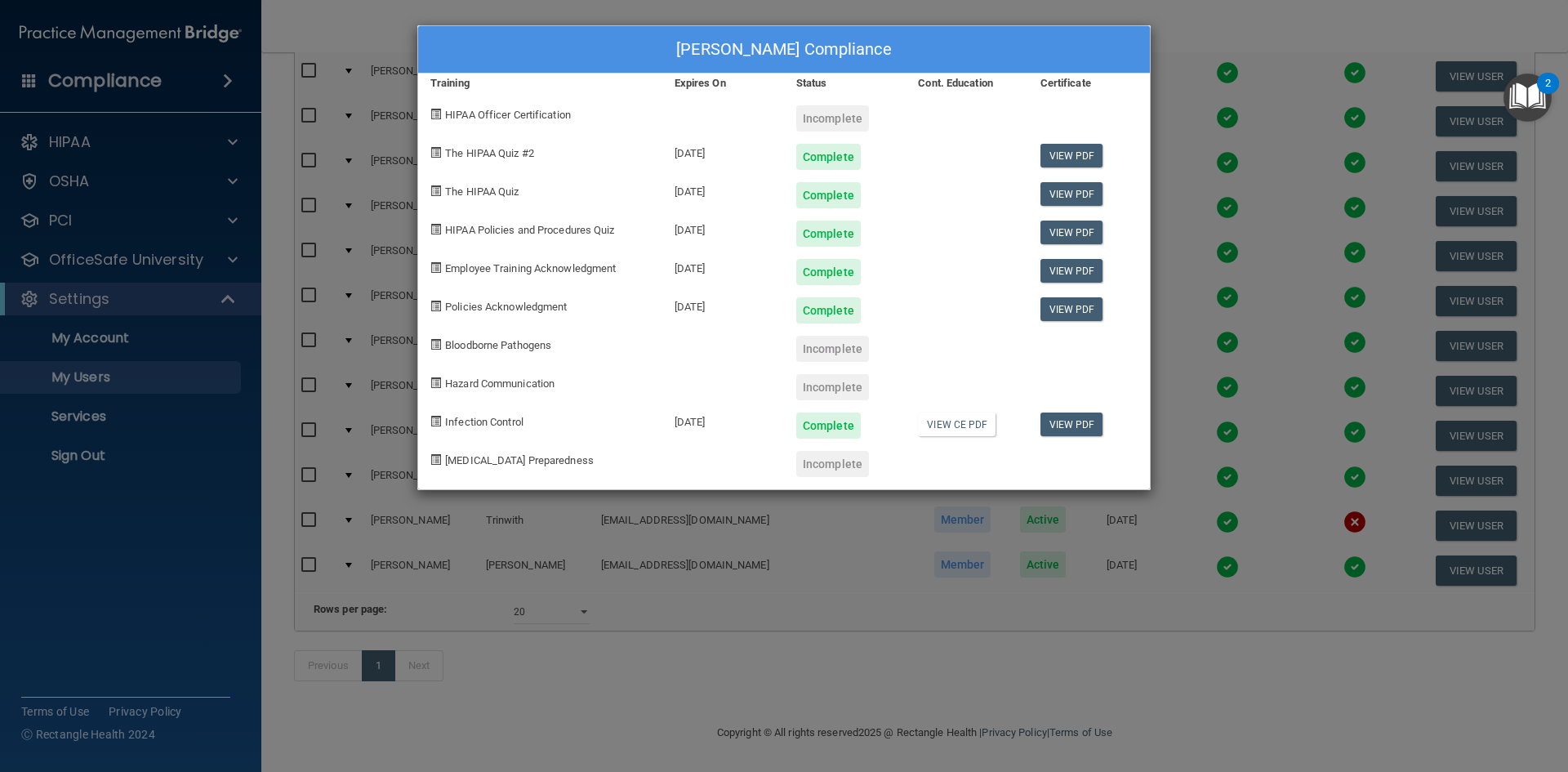
click at [1222, 410] on div "Valerie Trinwith's Compliance Training Expires On Status Cont. Education Certif…" at bounding box center [784, 386] width 1568 height 772
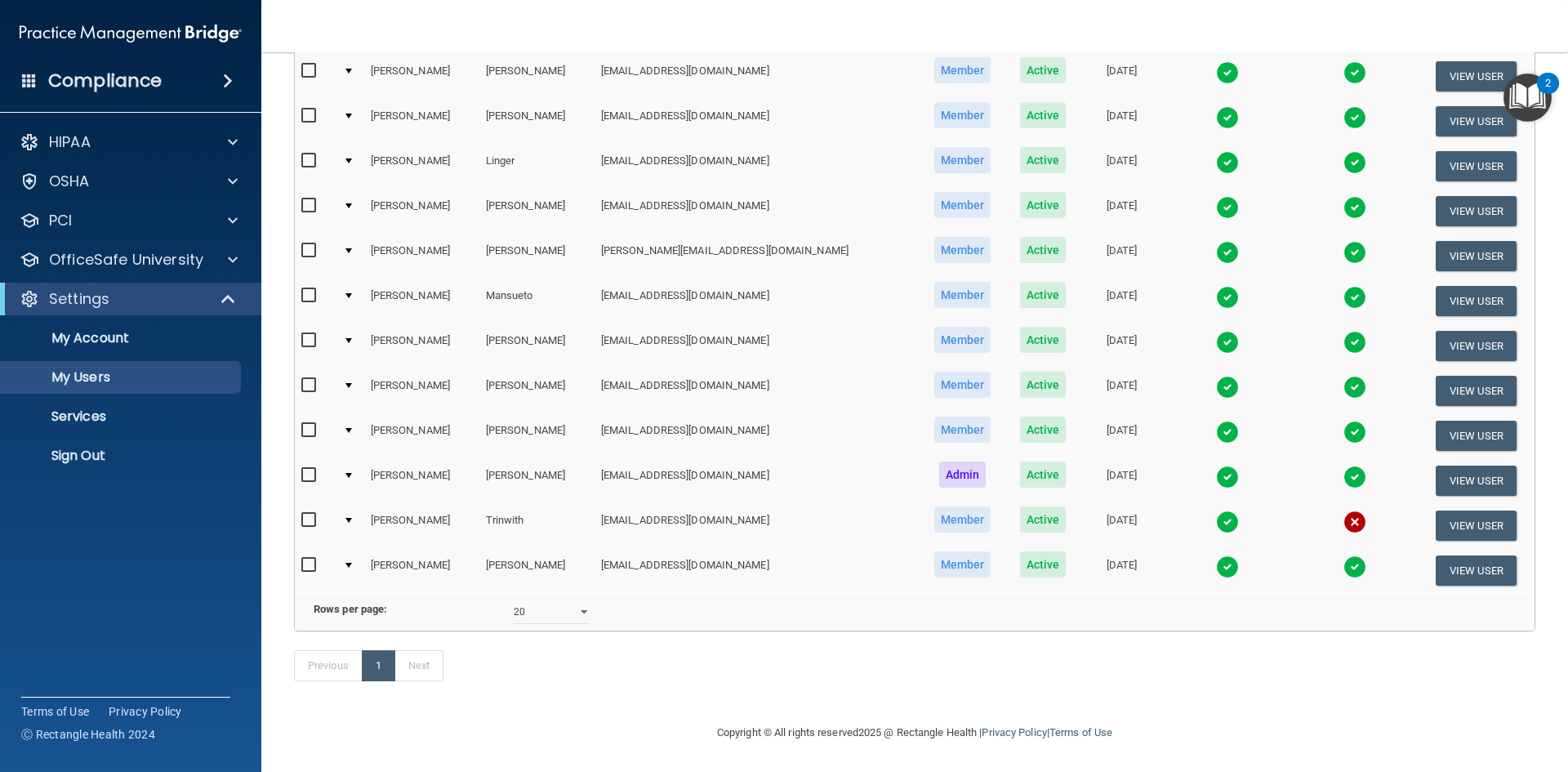
click at [1344, 510] on img at bounding box center [1355, 521] width 23 height 23
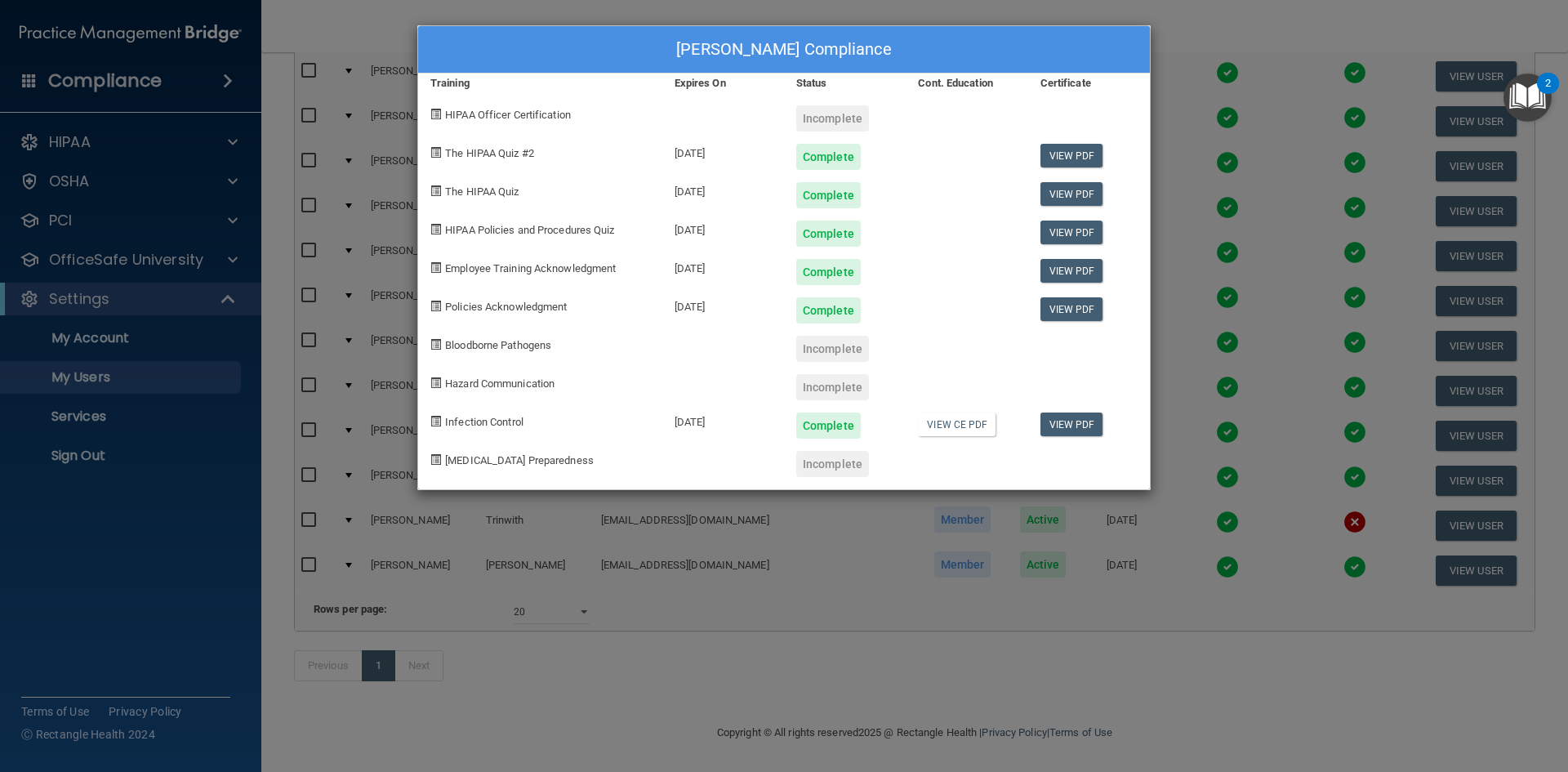
click at [1270, 104] on div "Valerie Trinwith's Compliance Training Expires On Status Cont. Education Certif…" at bounding box center [784, 386] width 1568 height 772
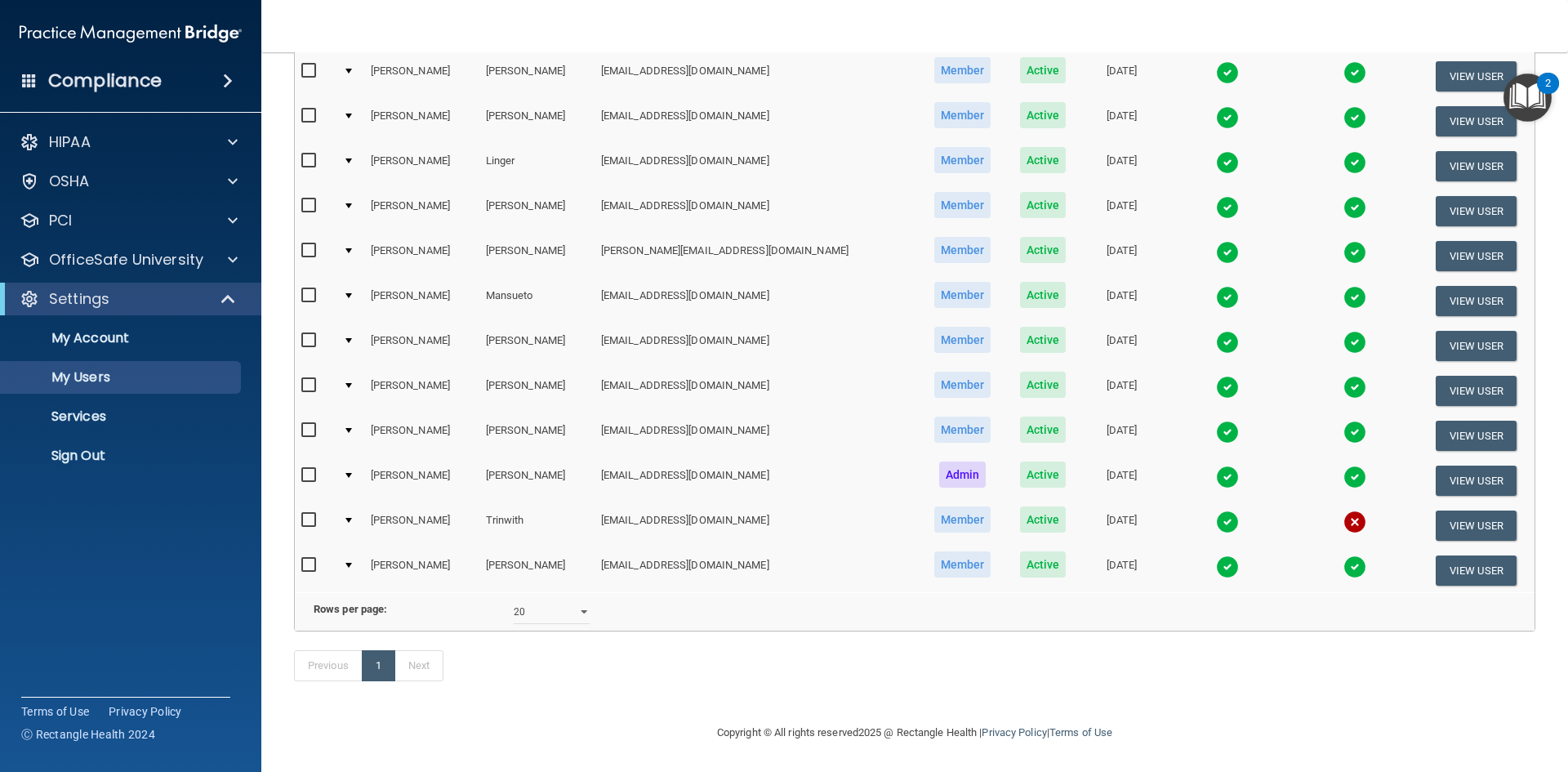
click at [1344, 510] on img at bounding box center [1355, 521] width 23 height 23
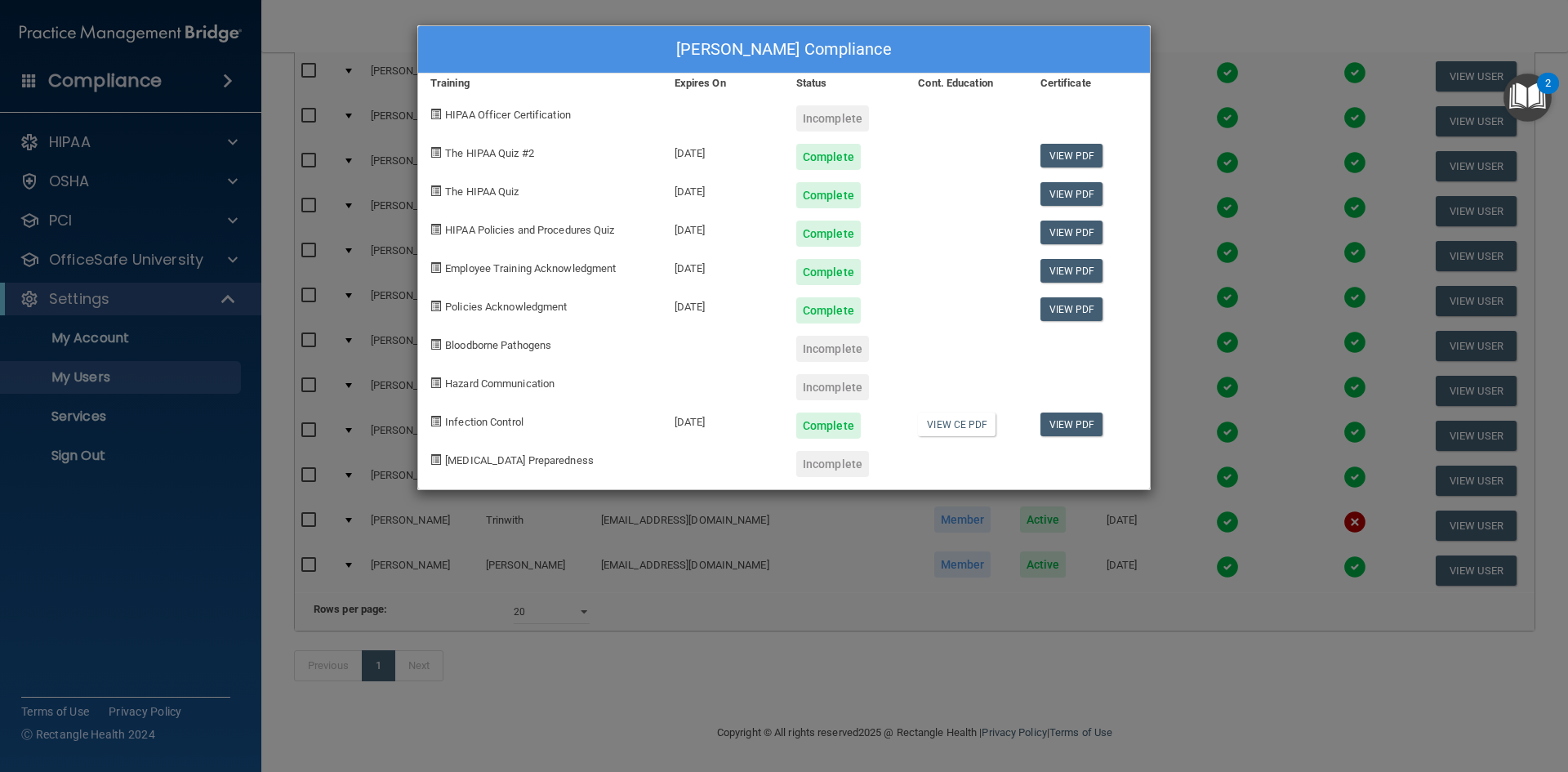
click at [1203, 103] on div "Valerie Trinwith's Compliance Training Expires On Status Cont. Education Certif…" at bounding box center [784, 386] width 1568 height 772
